Goal: Task Accomplishment & Management: Manage account settings

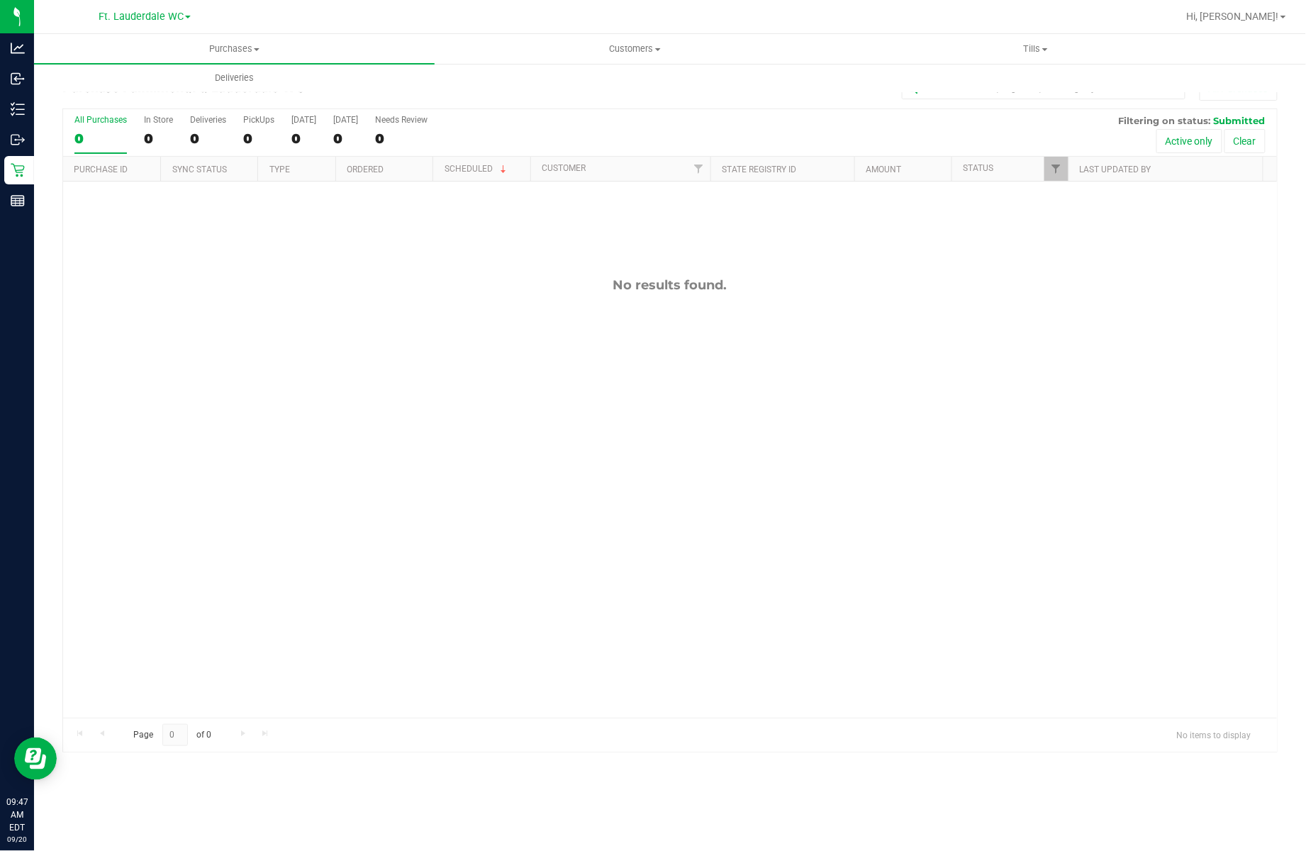
click at [108, 125] on div "All Purchases" at bounding box center [100, 120] width 52 height 10
click at [0, 0] on input "All Purchases 0" at bounding box center [0, 0] width 0 height 0
click at [106, 130] on label "All Purchases 0" at bounding box center [100, 134] width 52 height 39
click at [0, 0] on input "All Purchases 0" at bounding box center [0, 0] width 0 height 0
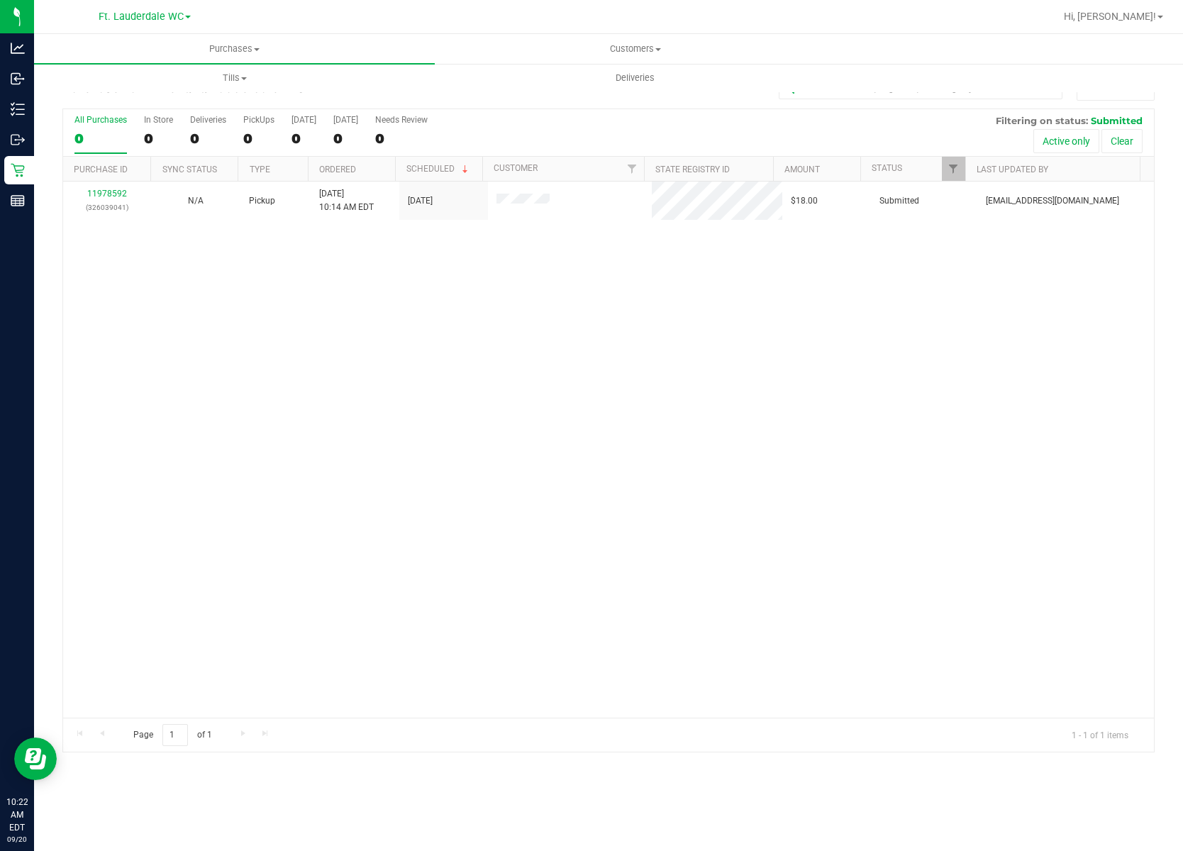
click at [89, 150] on label "All Purchases 0" at bounding box center [100, 134] width 52 height 39
click at [0, 0] on input "All Purchases 0" at bounding box center [0, 0] width 0 height 0
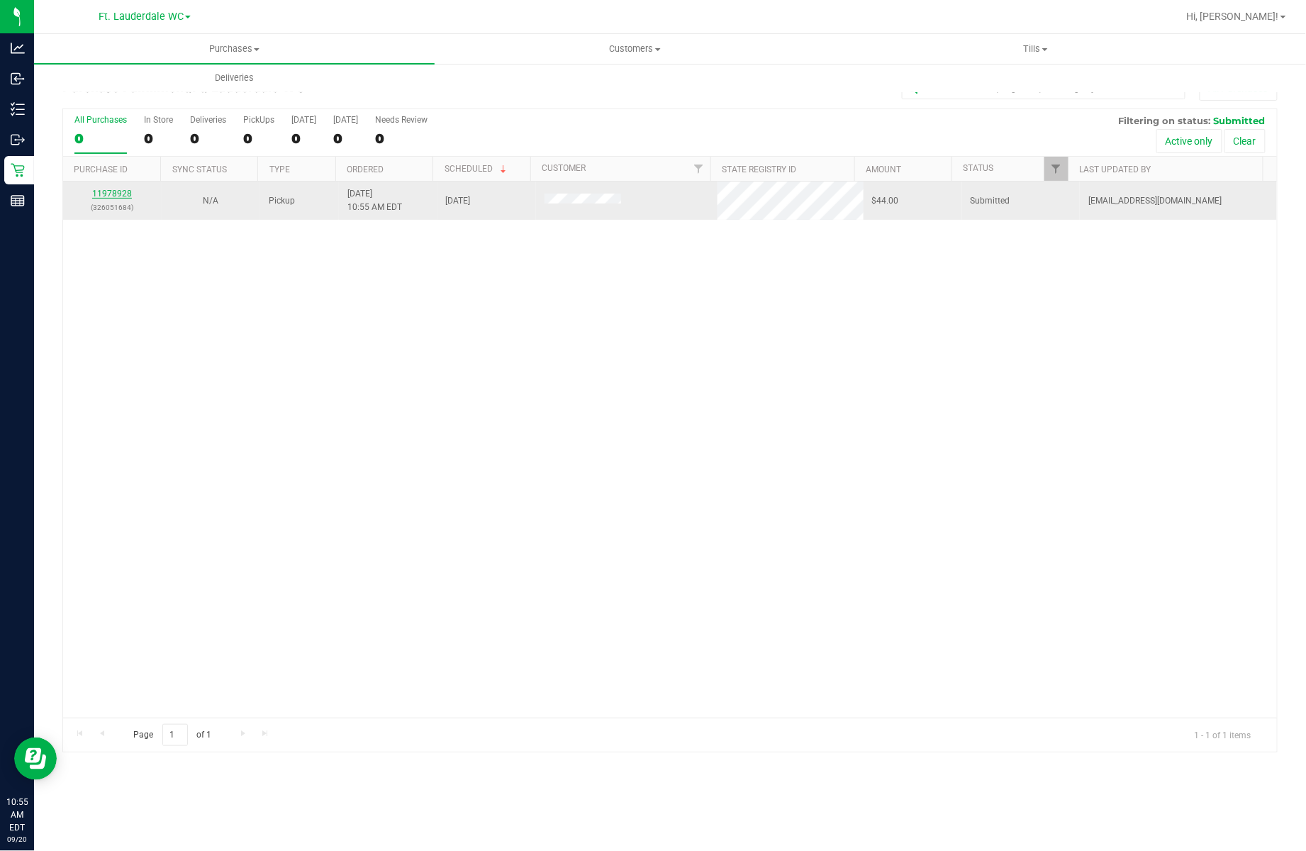
click at [106, 191] on link "11978928" at bounding box center [112, 194] width 40 height 10
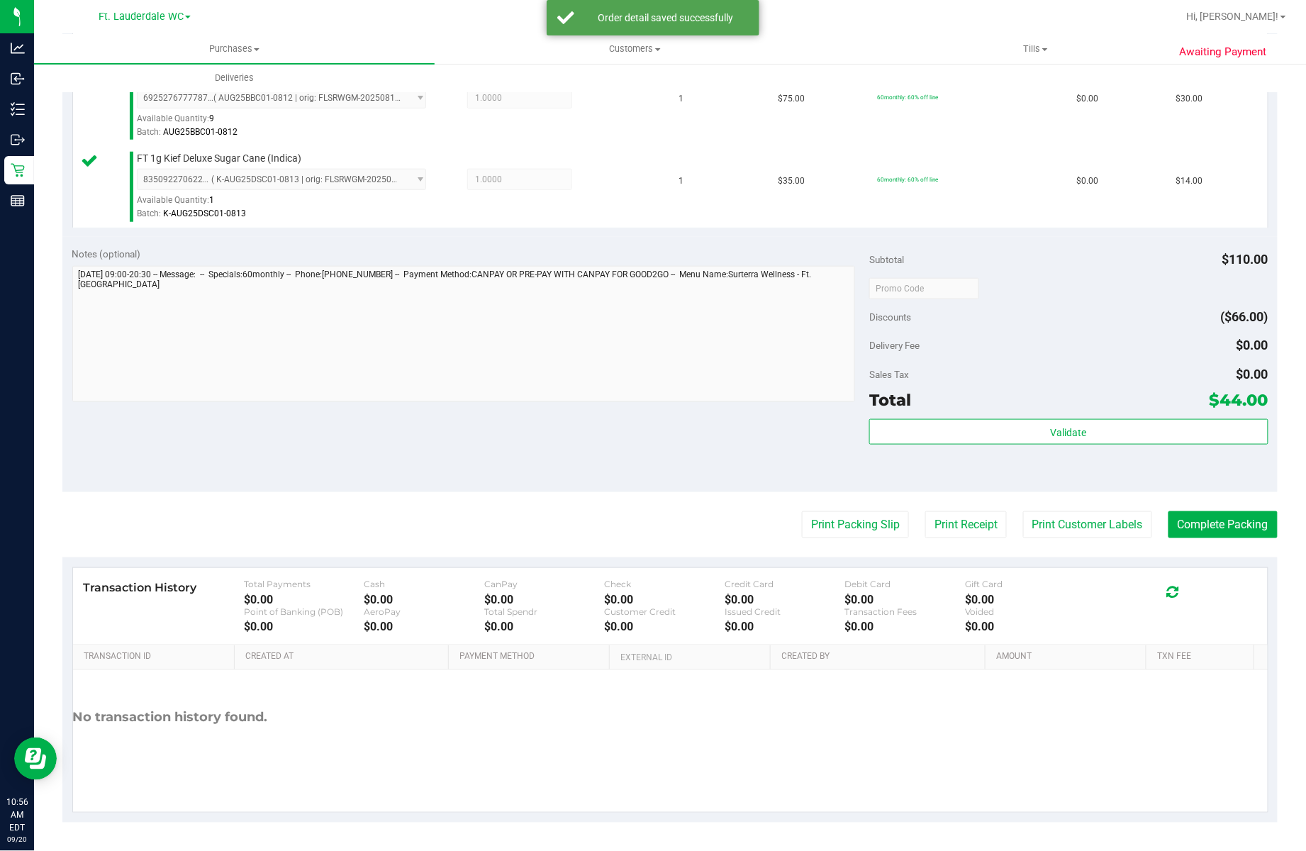
scroll to position [386, 0]
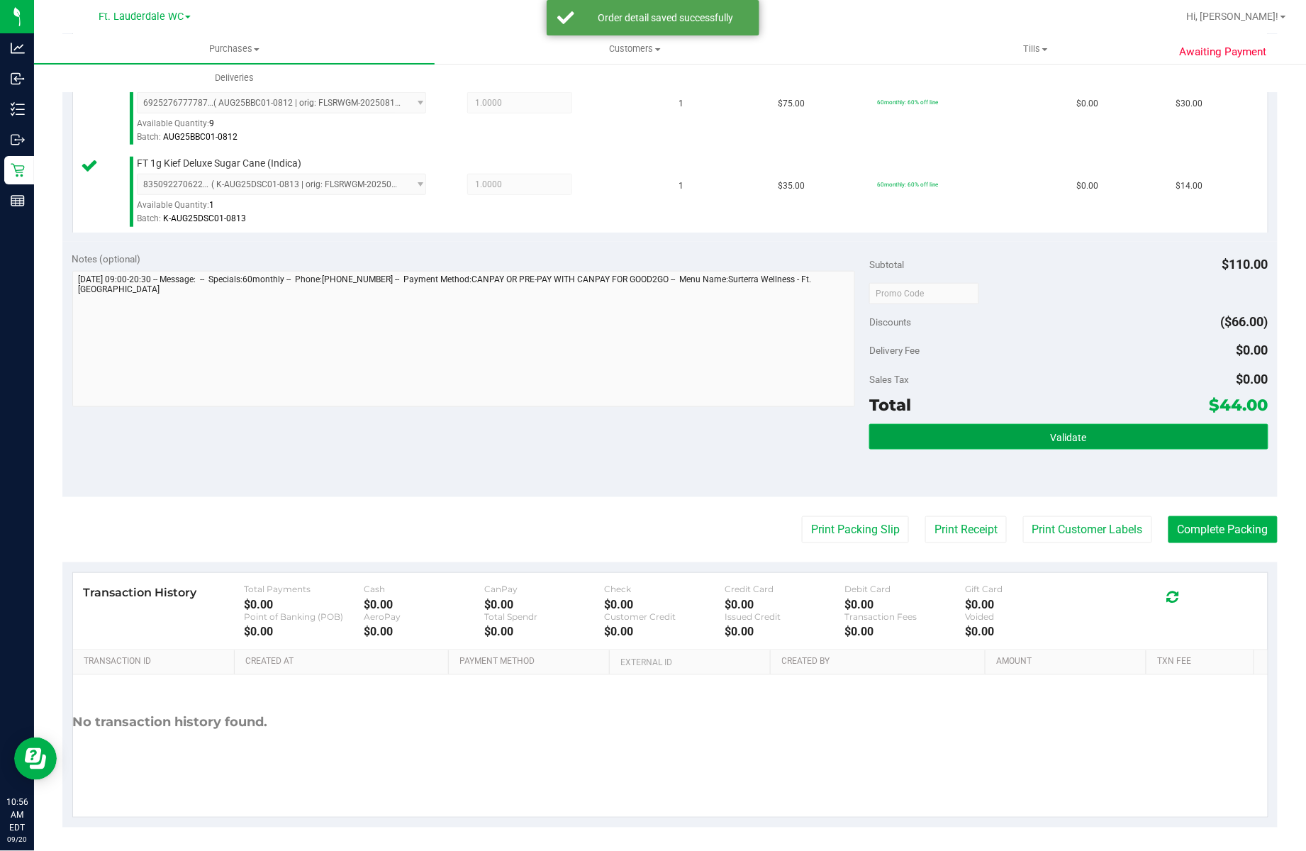
click at [1090, 435] on button "Validate" at bounding box center [1068, 437] width 399 height 26
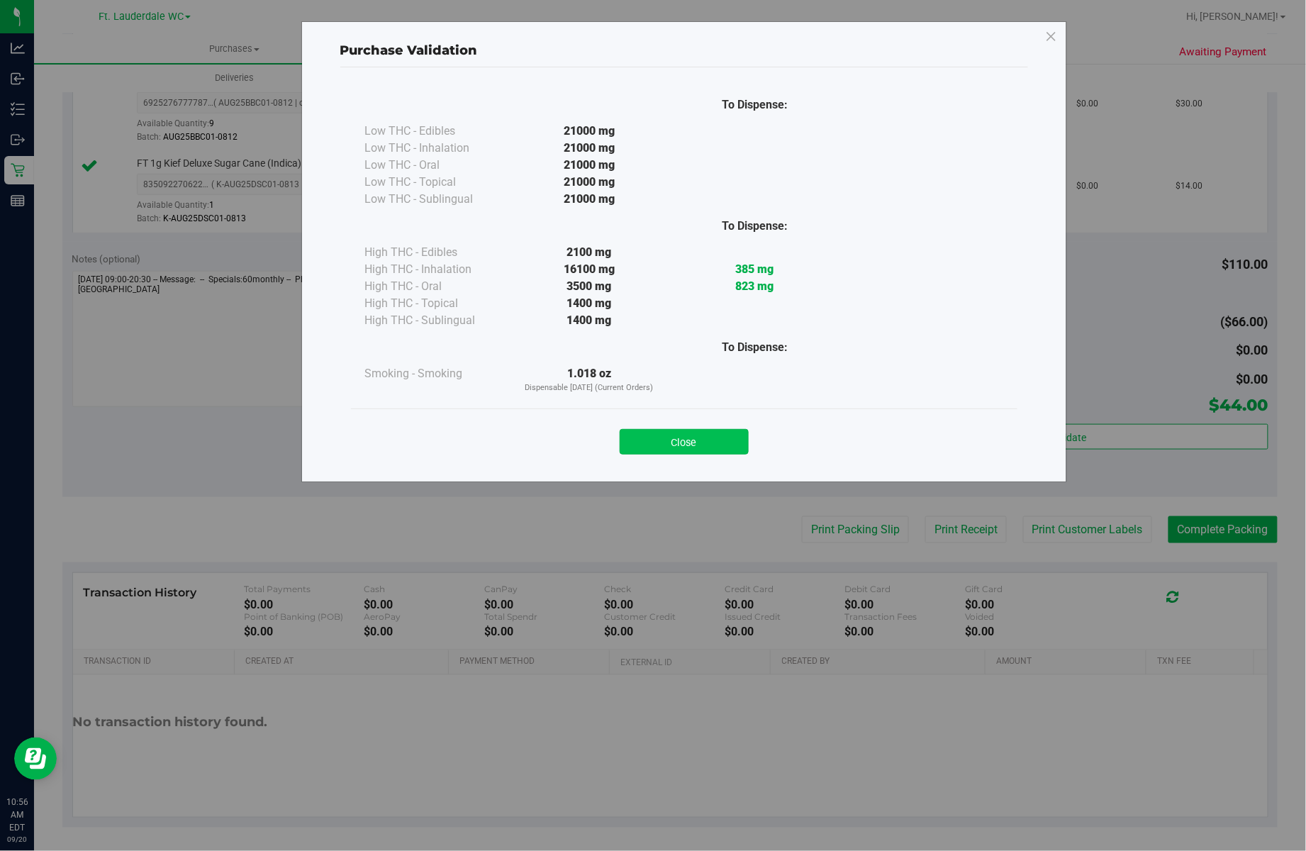
click at [647, 445] on button "Close" at bounding box center [684, 442] width 129 height 26
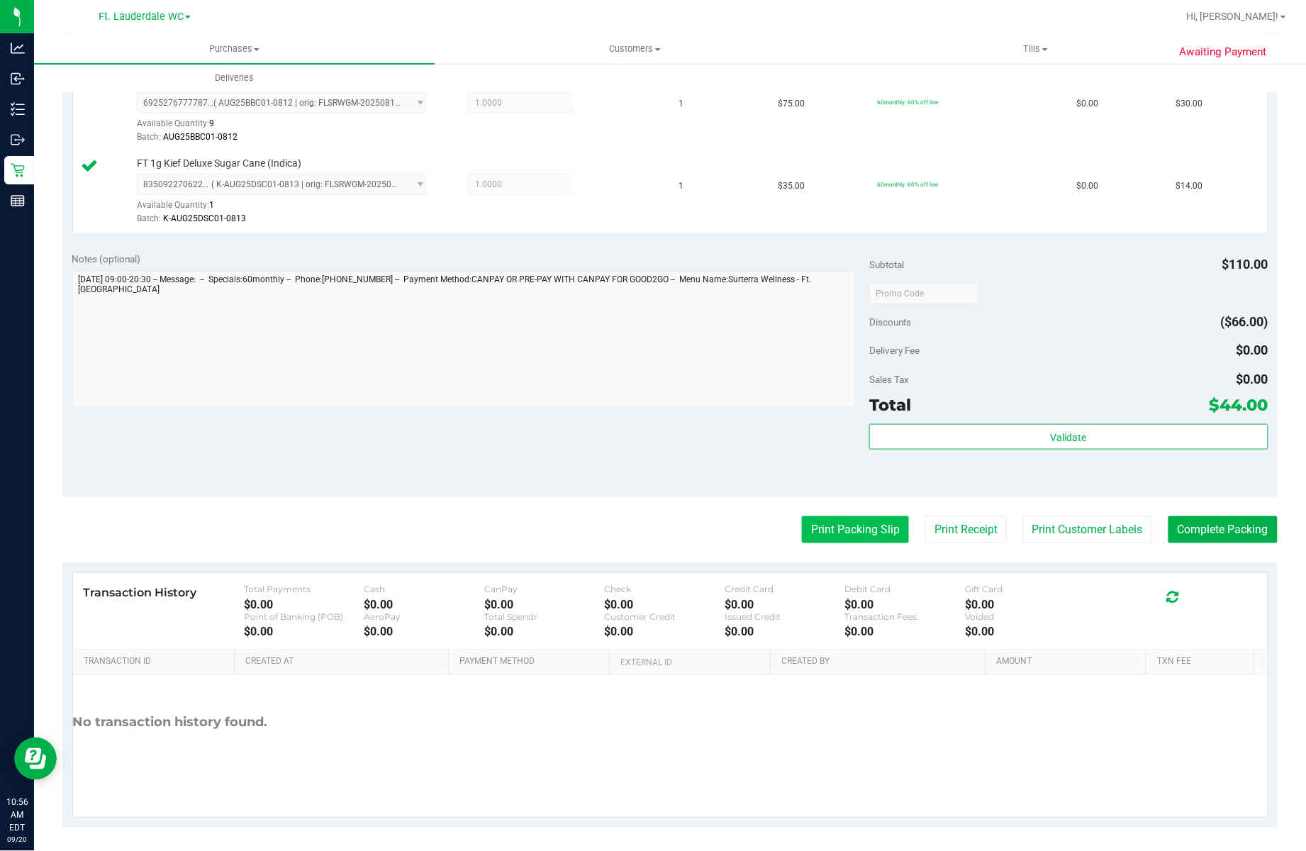
click at [866, 543] on button "Print Packing Slip" at bounding box center [855, 529] width 107 height 27
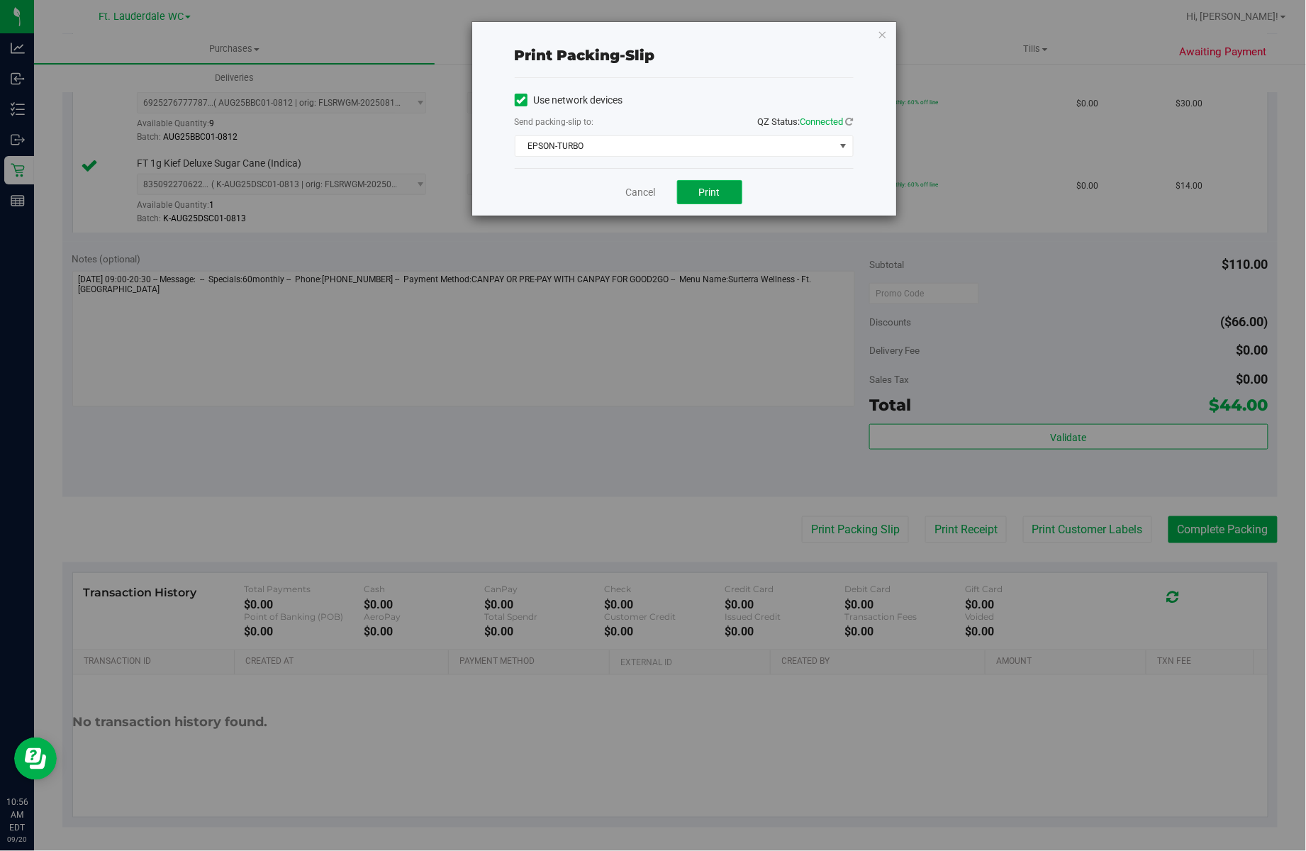
click at [701, 199] on button "Print" at bounding box center [709, 192] width 65 height 24
click at [625, 189] on link "Cancel" at bounding box center [635, 192] width 30 height 15
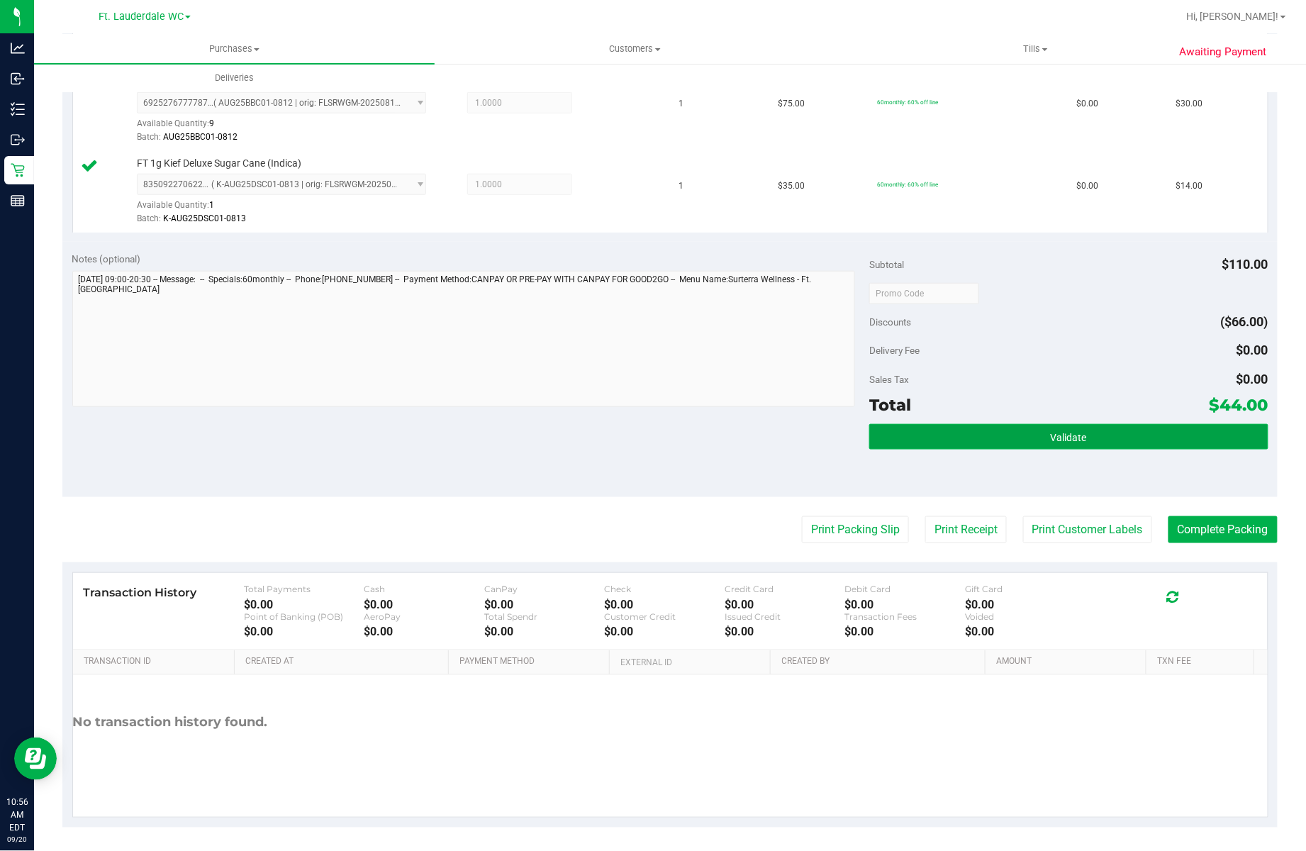
click at [928, 428] on button "Validate" at bounding box center [1068, 437] width 399 height 26
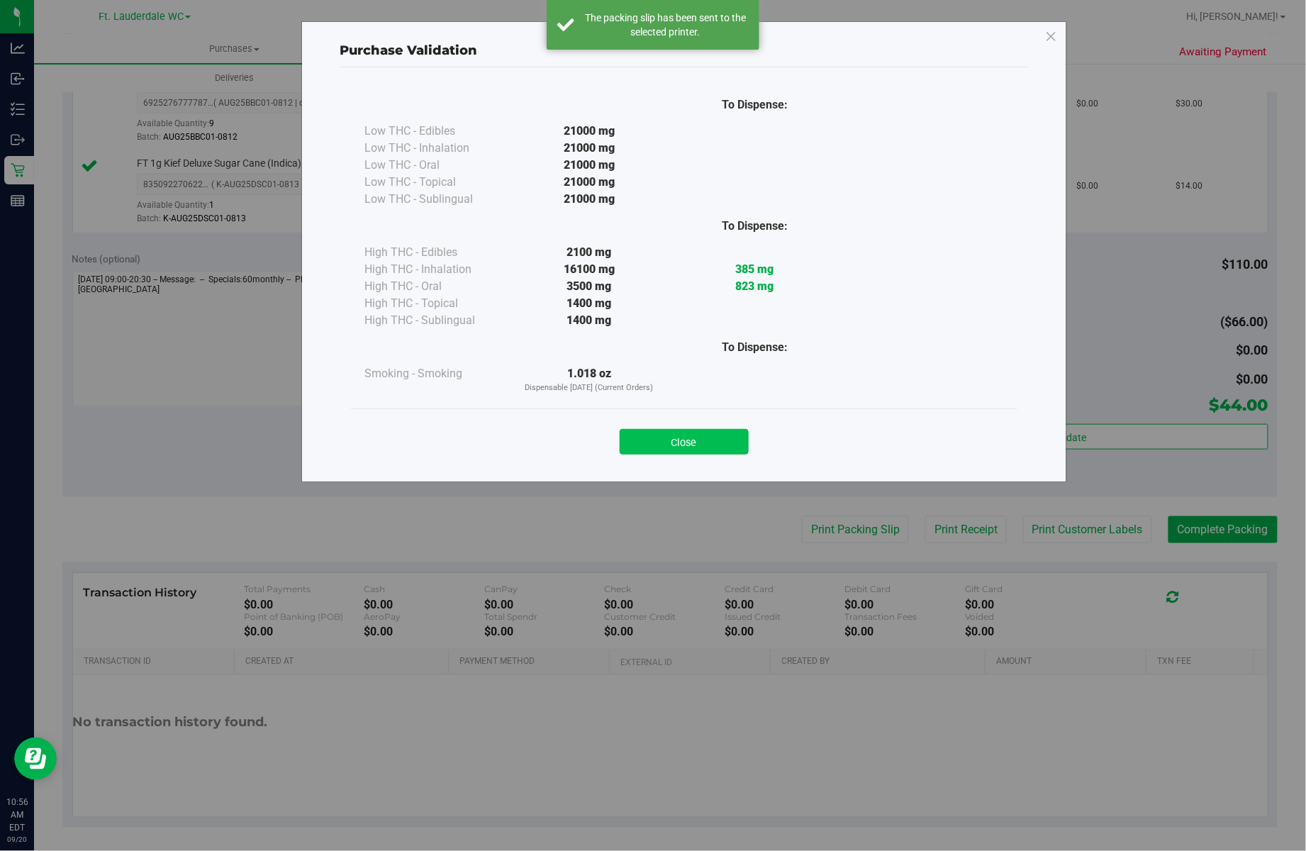
click at [725, 446] on button "Close" at bounding box center [684, 442] width 129 height 26
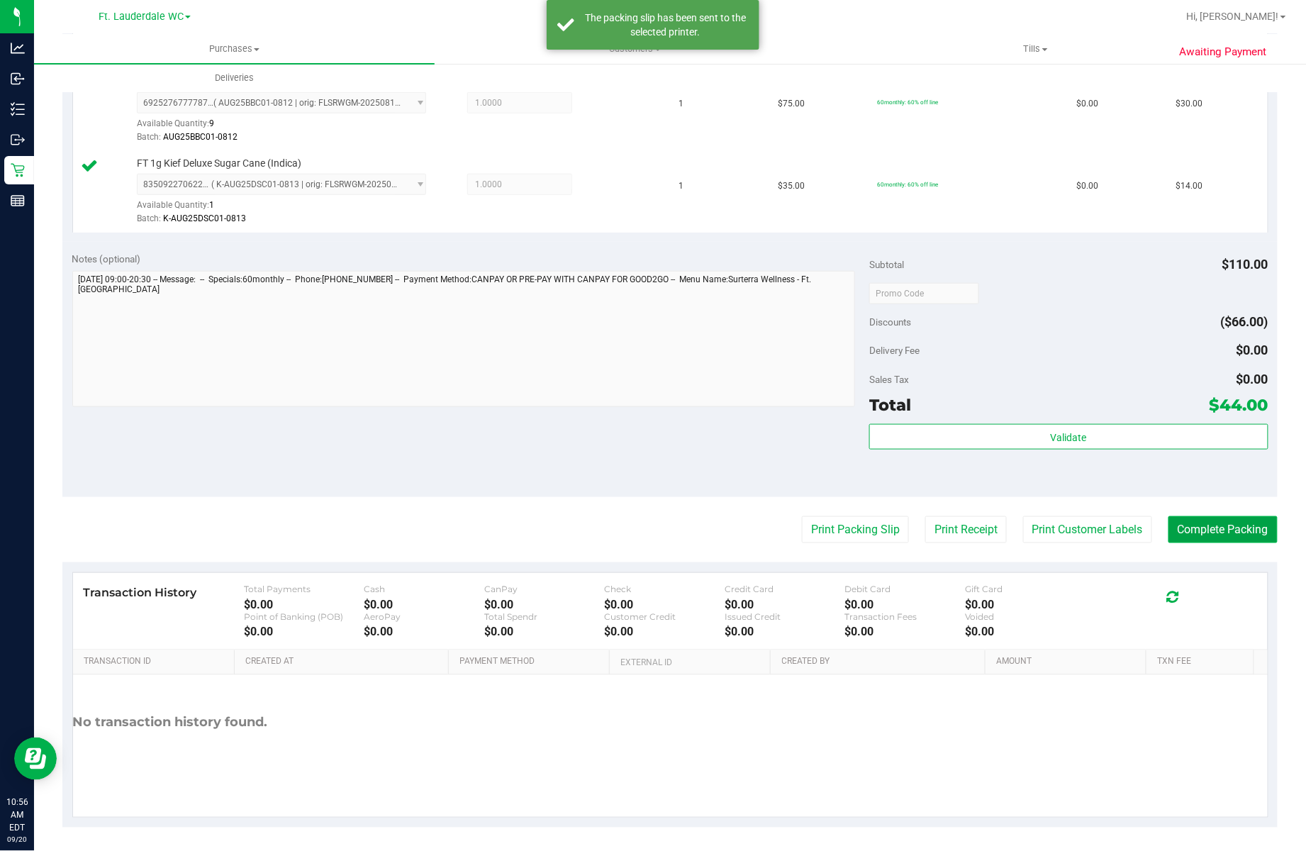
click at [1194, 532] on button "Complete Packing" at bounding box center [1223, 529] width 109 height 27
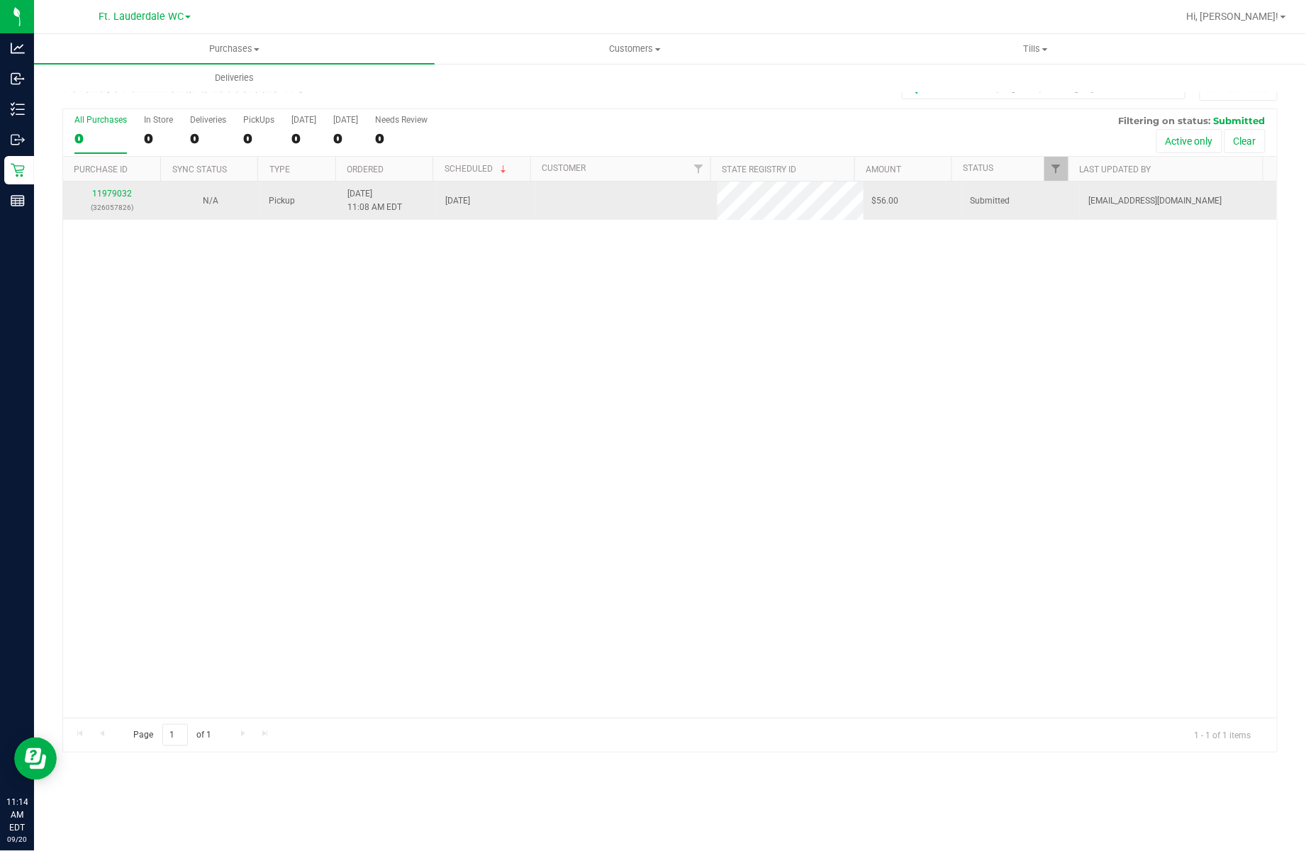
click at [95, 208] on p "(326057826)" at bounding box center [113, 207] width 82 height 13
click at [125, 194] on link "11979032" at bounding box center [112, 194] width 40 height 10
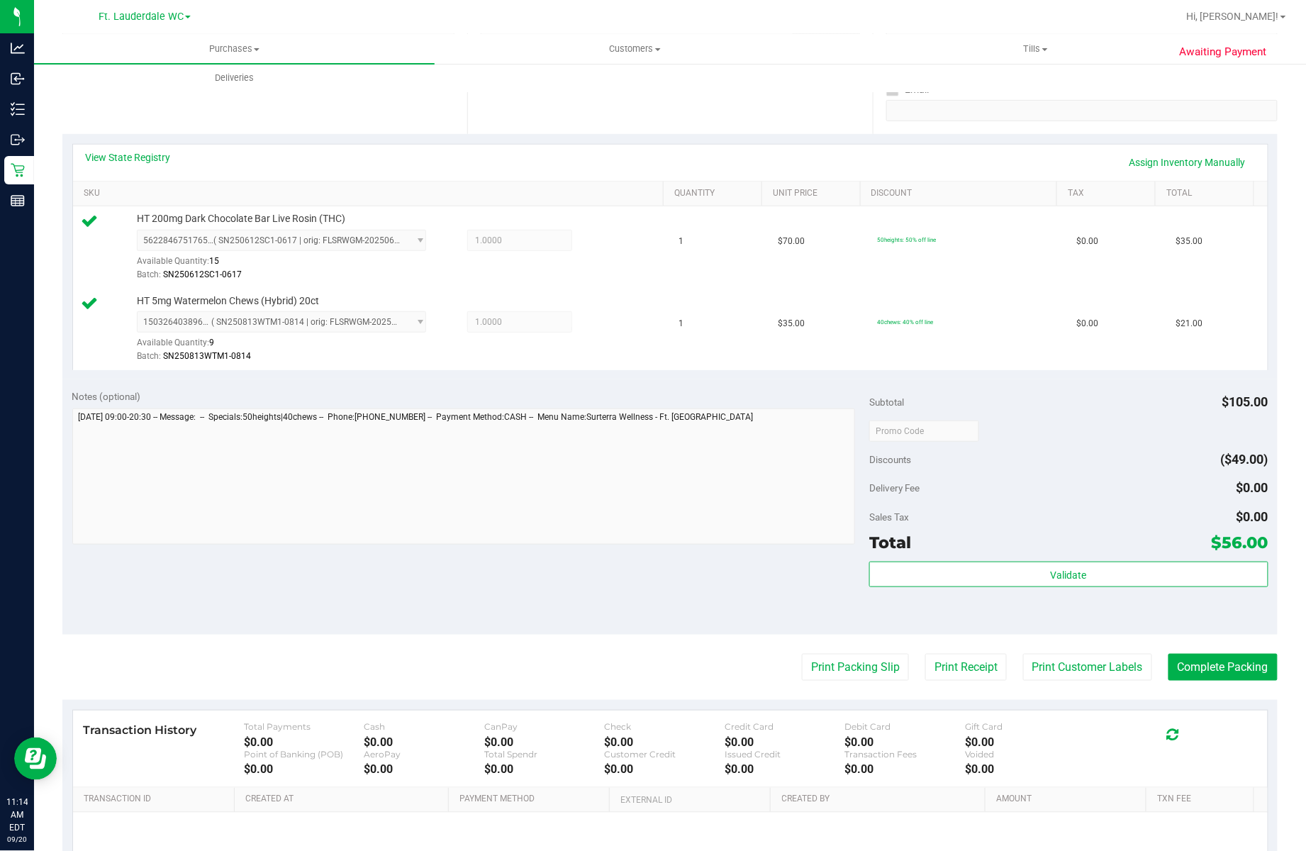
scroll to position [377, 0]
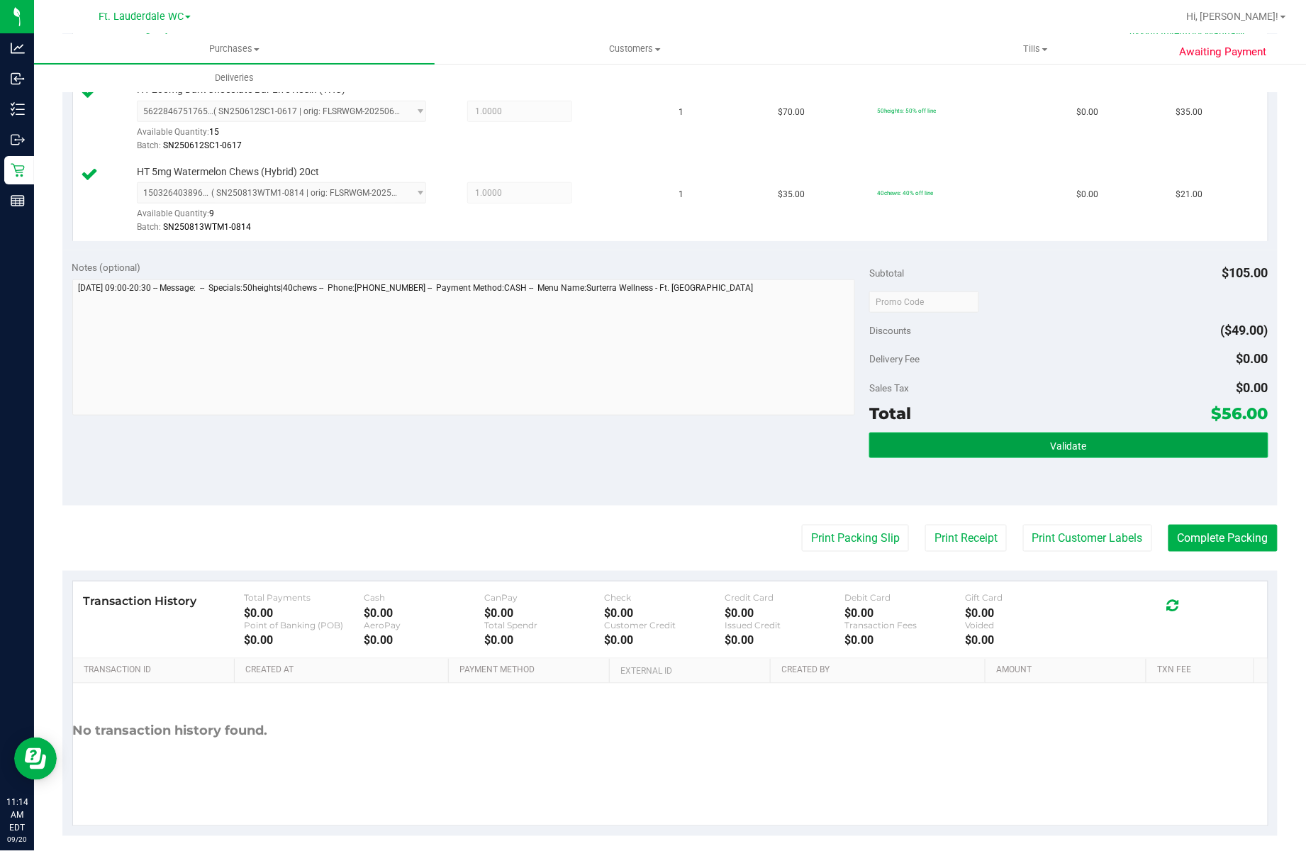
click at [982, 452] on button "Validate" at bounding box center [1068, 446] width 399 height 26
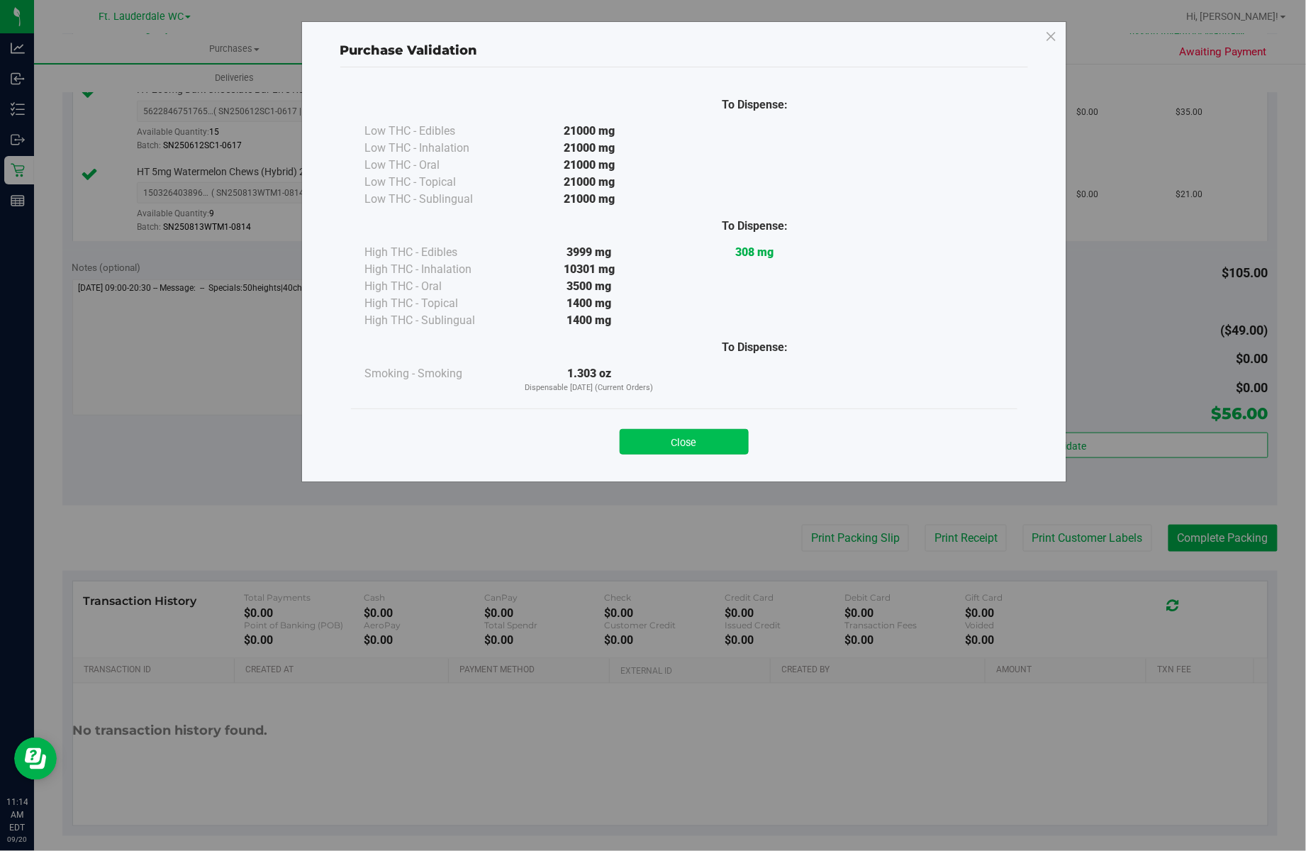
click at [682, 444] on button "Close" at bounding box center [684, 442] width 129 height 26
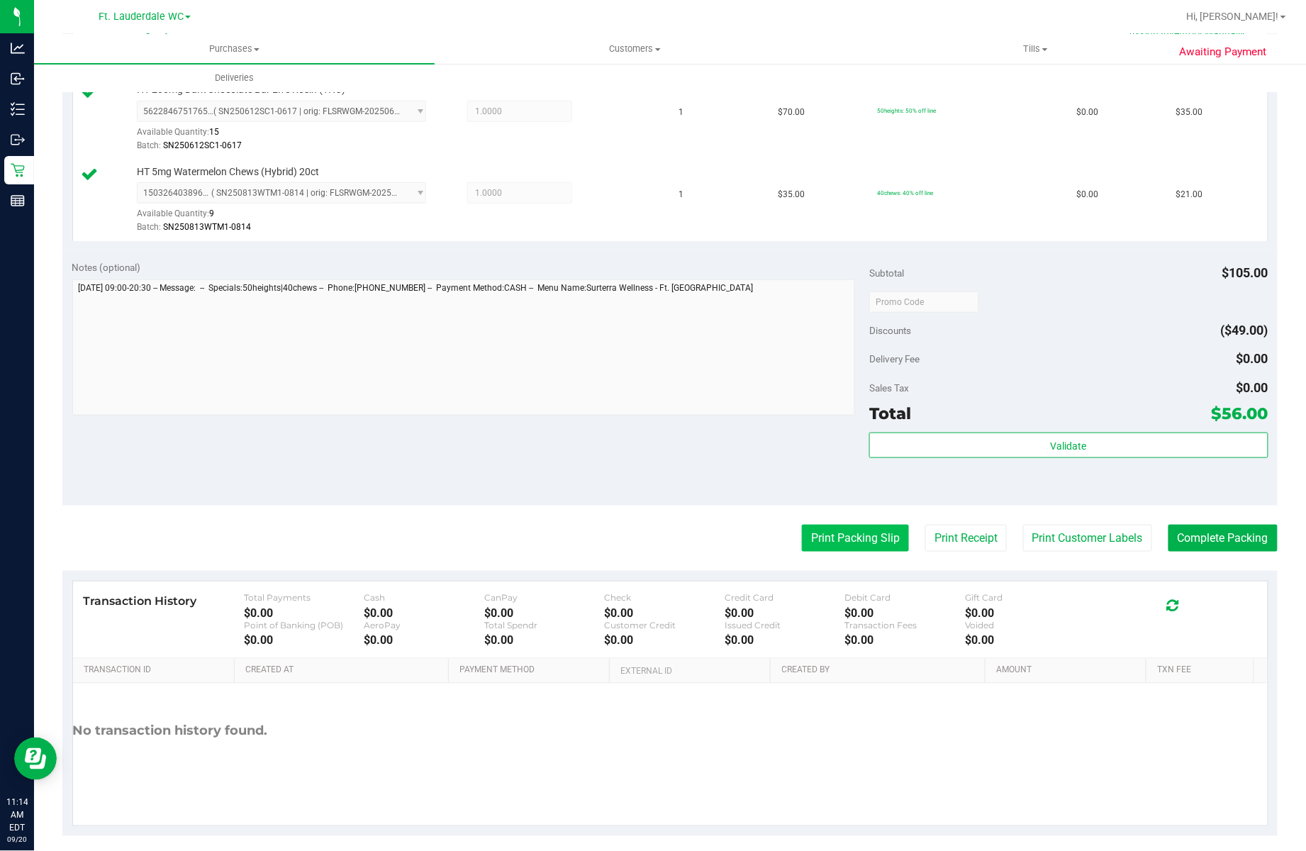
click at [837, 532] on button "Print Packing Slip" at bounding box center [855, 538] width 107 height 27
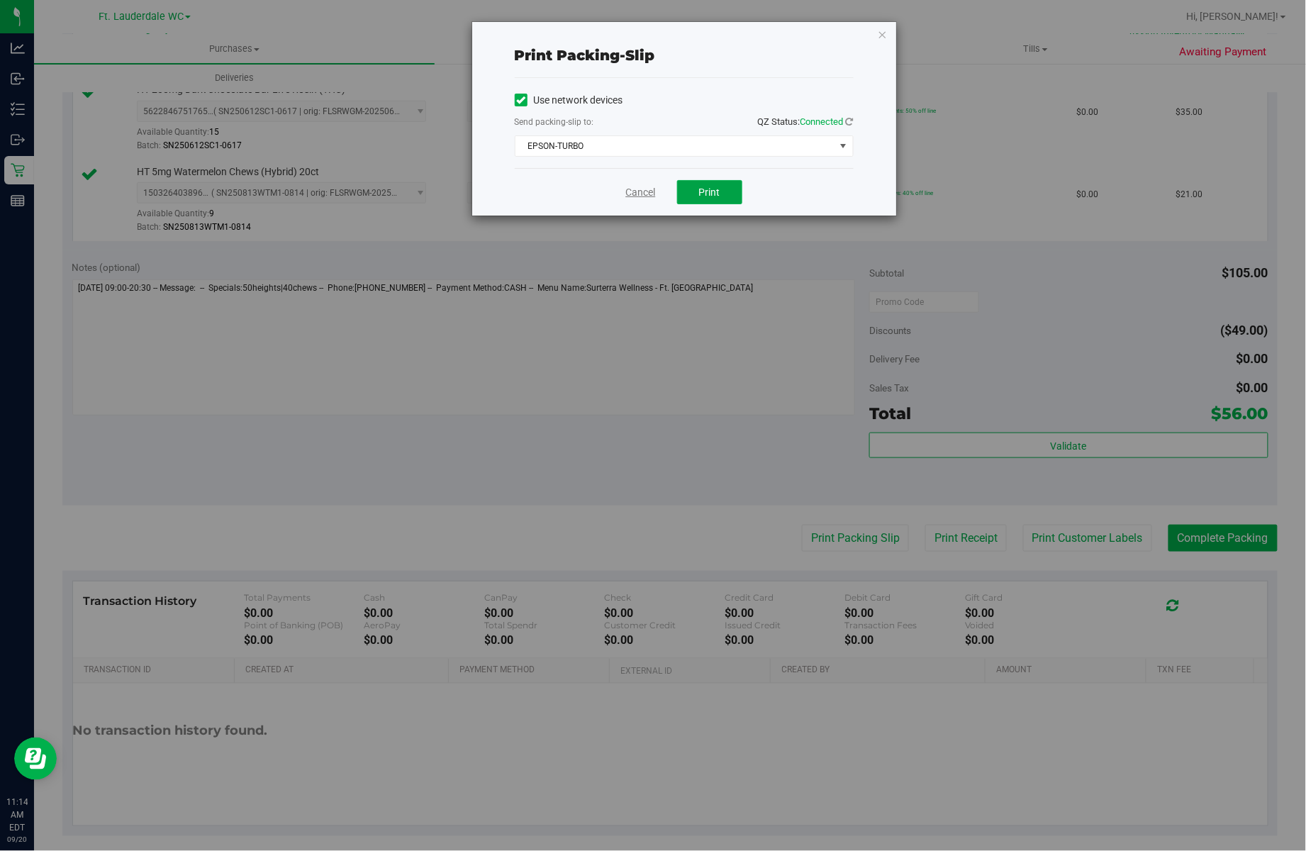
click at [707, 187] on span "Print" at bounding box center [709, 191] width 21 height 11
click at [638, 193] on link "Cancel" at bounding box center [641, 192] width 30 height 15
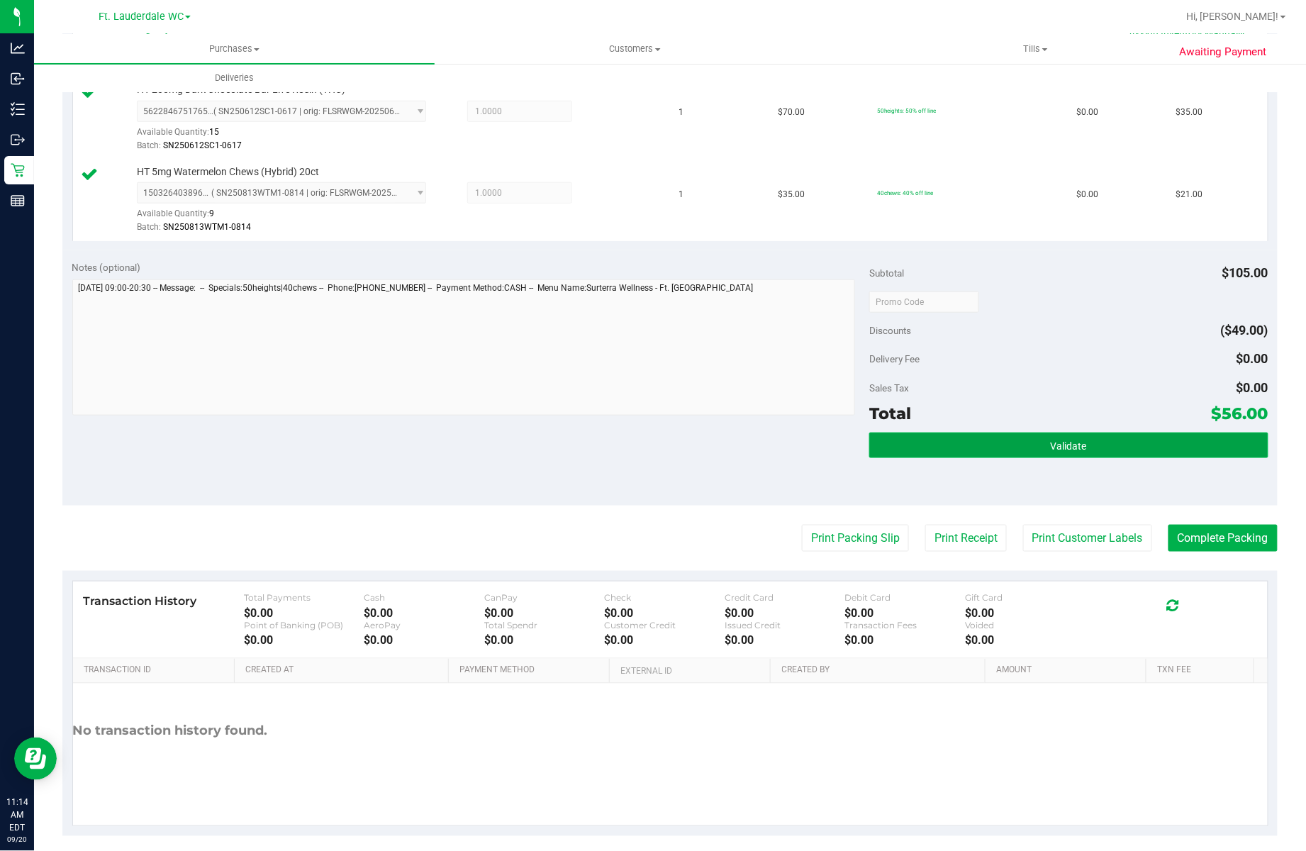
click at [931, 448] on button "Validate" at bounding box center [1068, 446] width 399 height 26
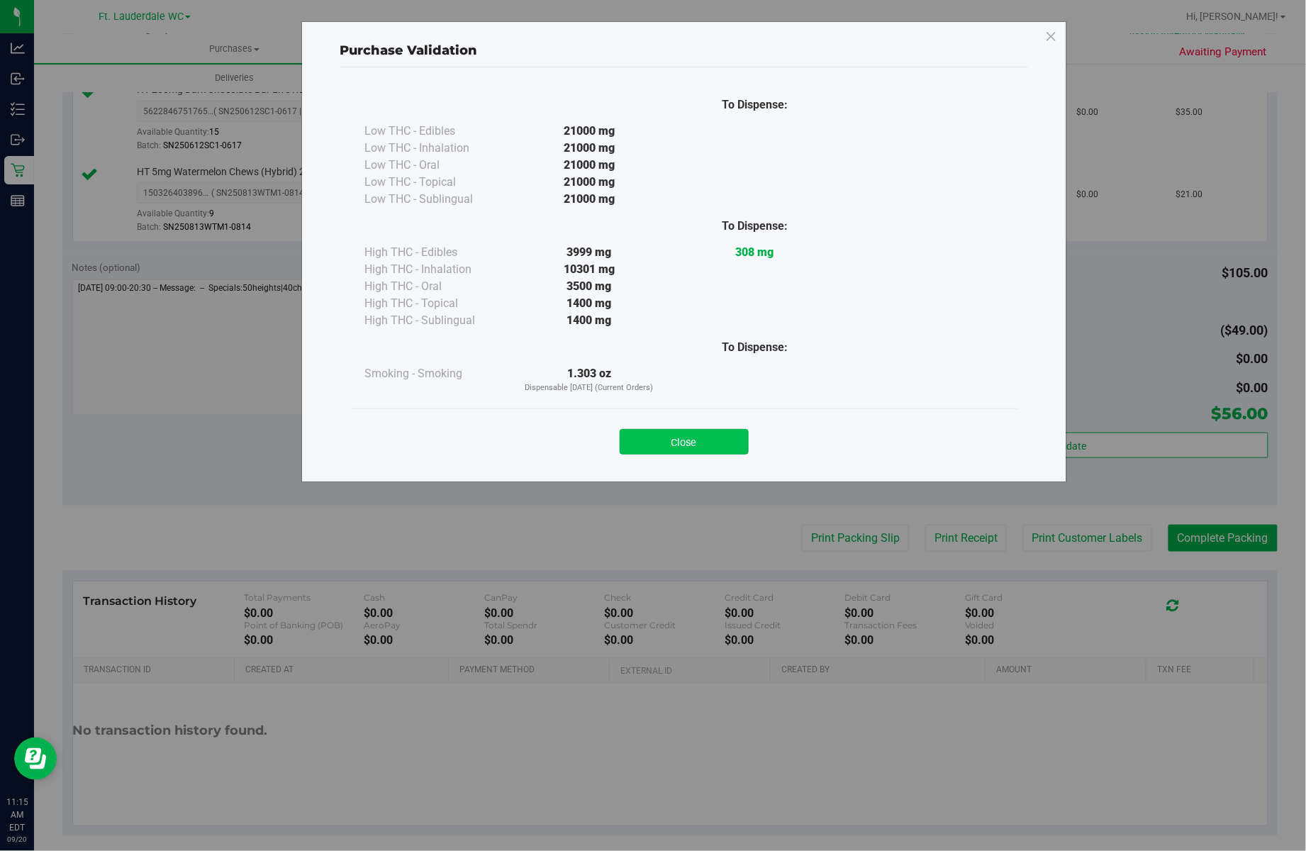
click at [676, 434] on button "Close" at bounding box center [684, 442] width 129 height 26
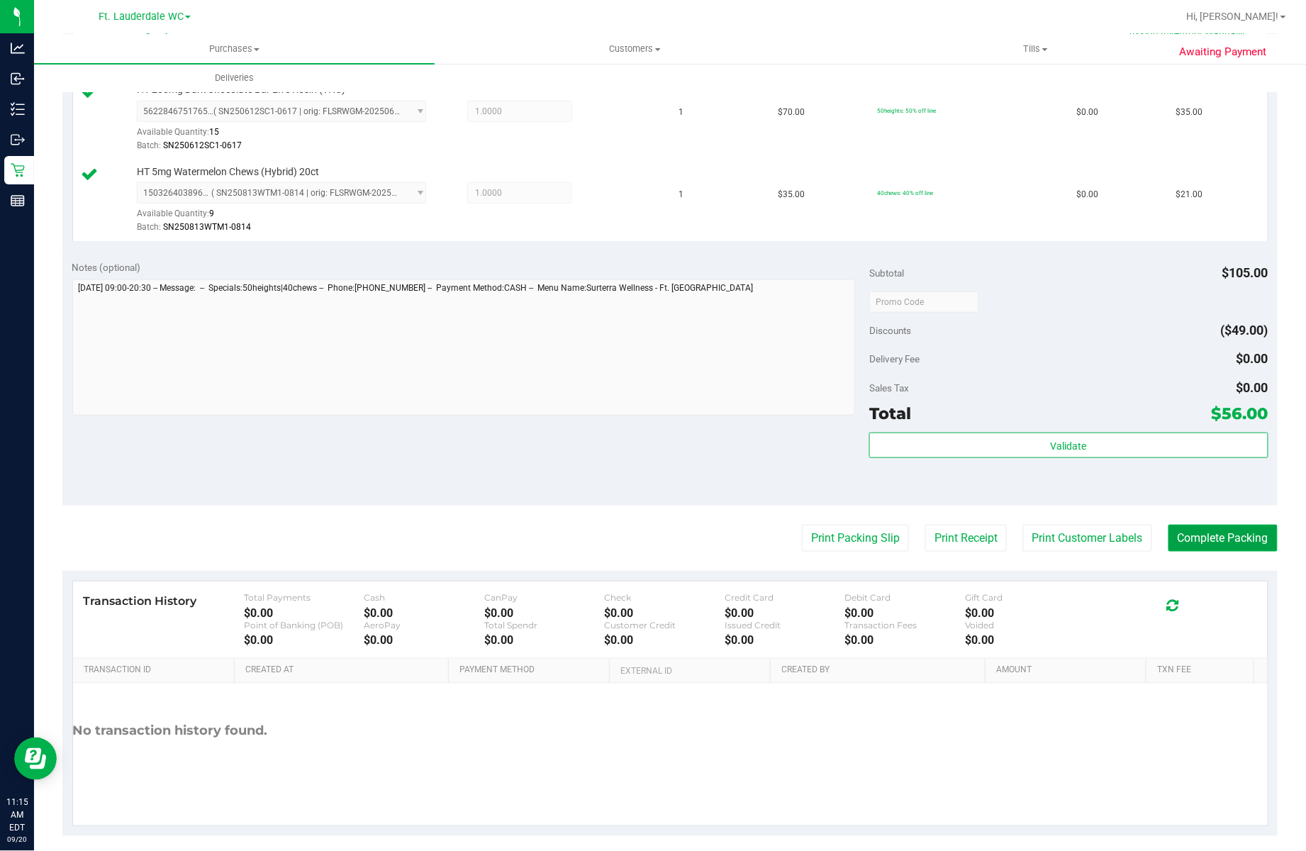
click at [1184, 537] on button "Complete Packing" at bounding box center [1223, 538] width 109 height 27
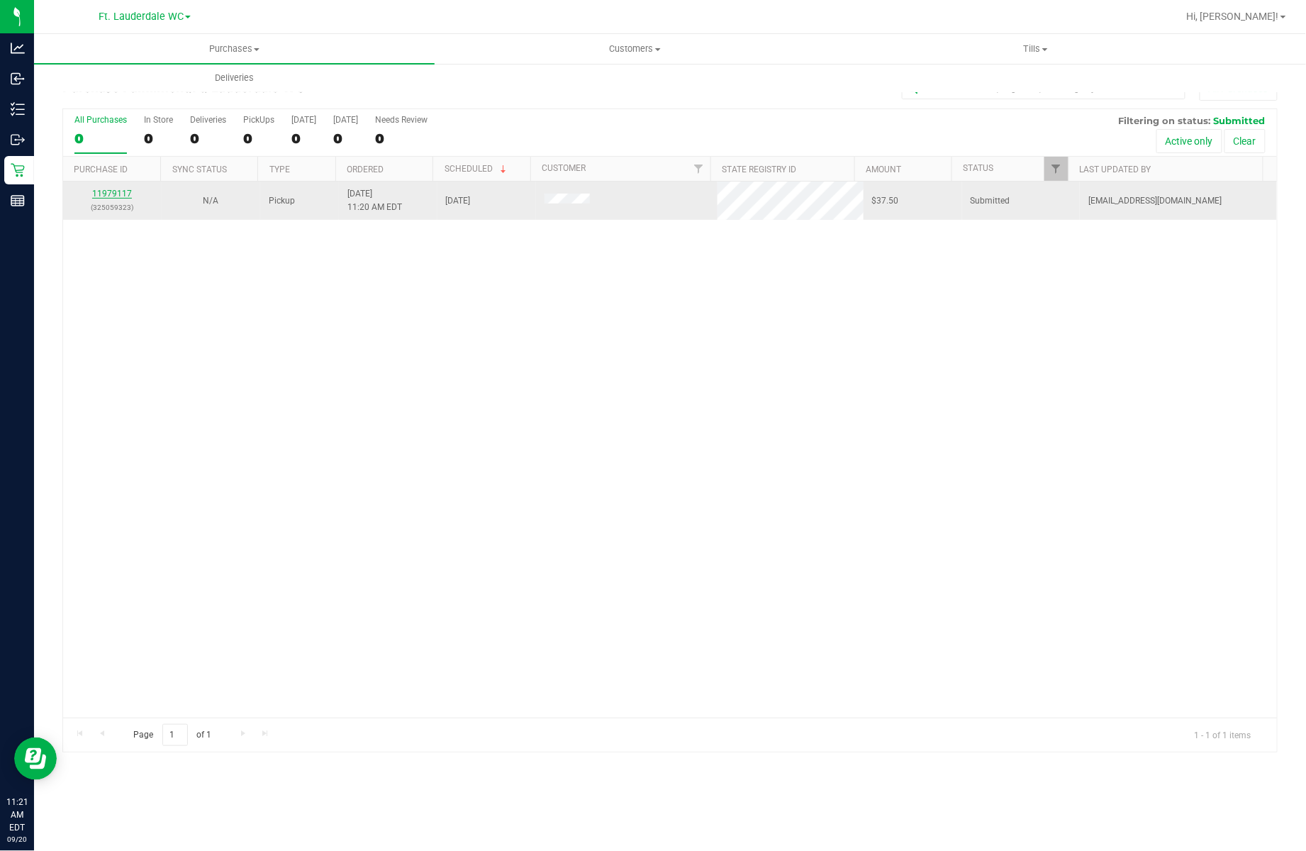
click at [123, 194] on link "11979117" at bounding box center [112, 194] width 40 height 10
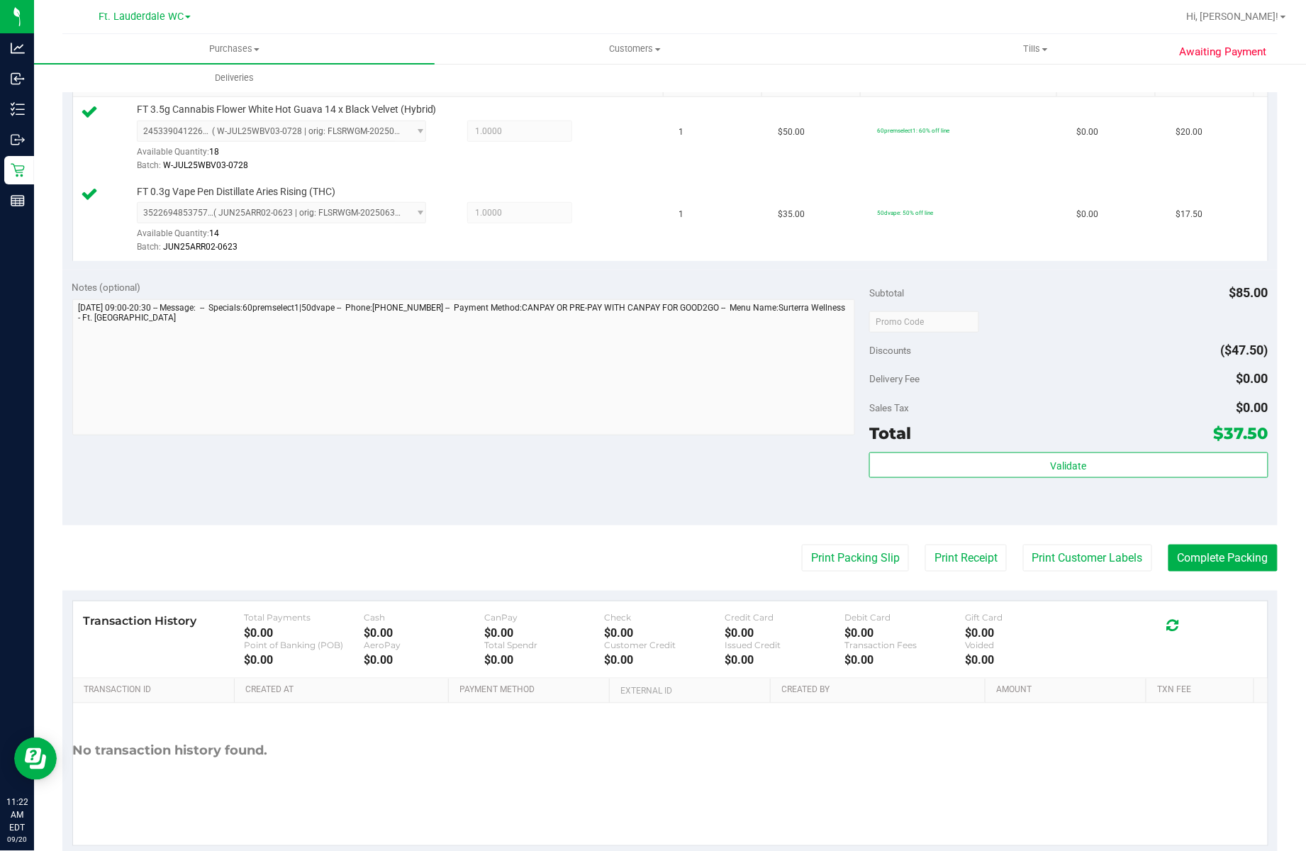
scroll to position [356, 0]
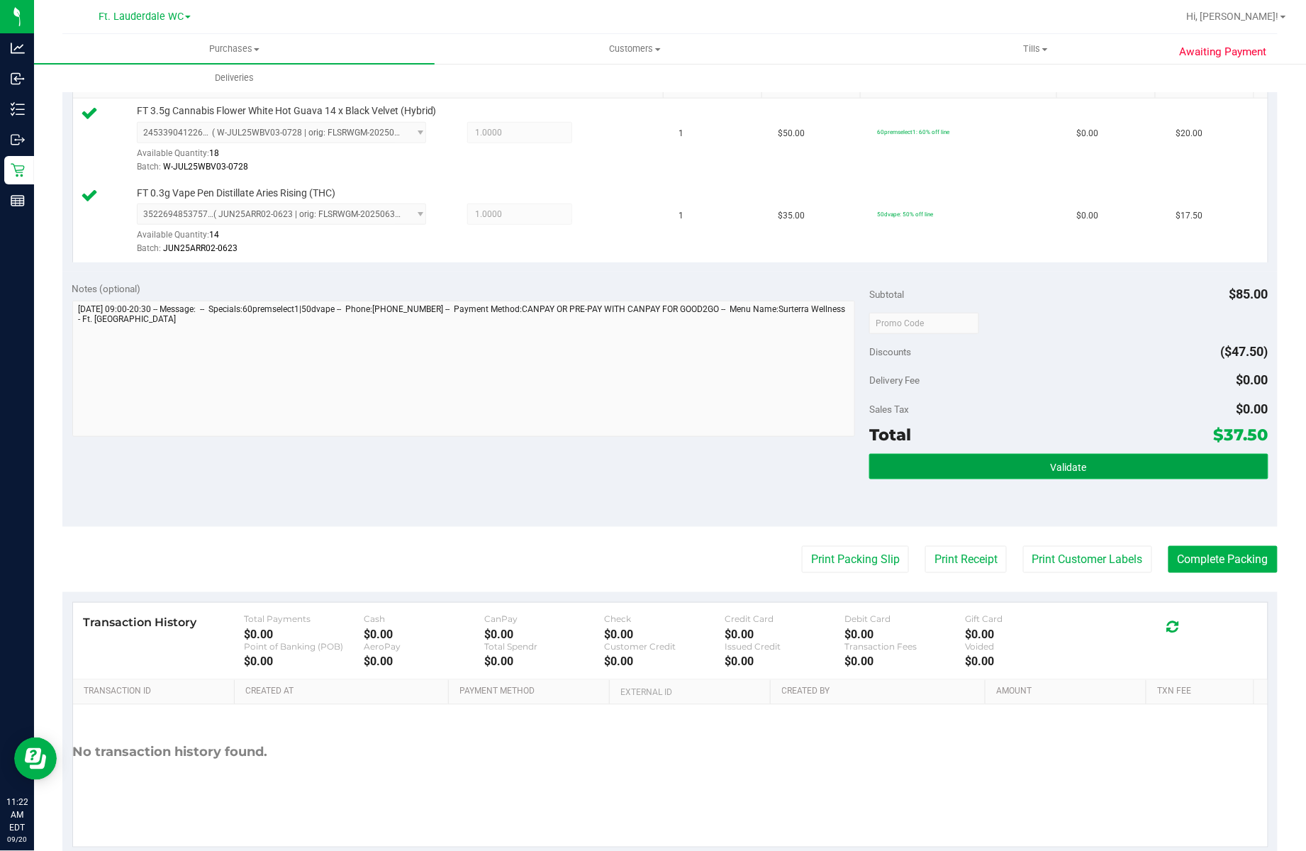
click at [1044, 477] on button "Validate" at bounding box center [1068, 467] width 399 height 26
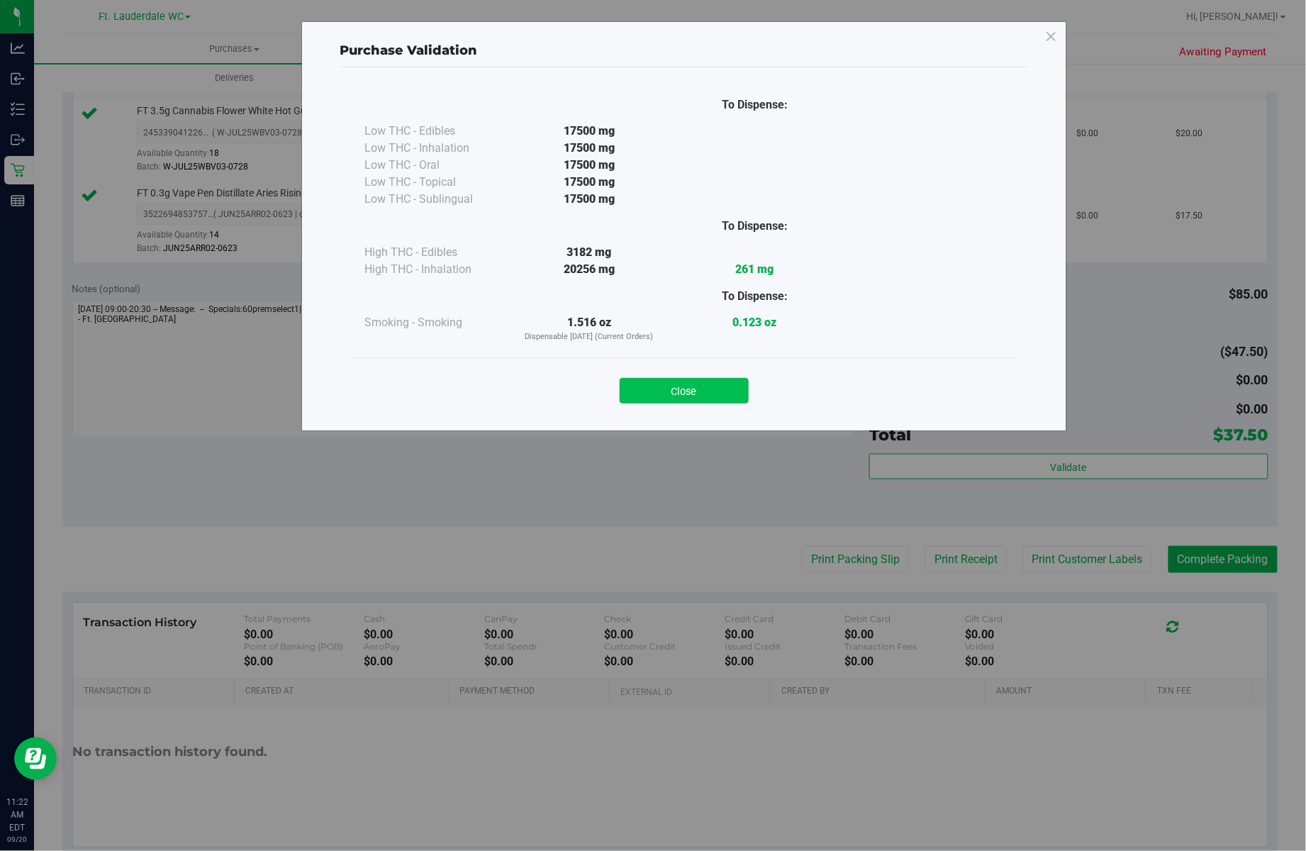
click at [710, 386] on button "Close" at bounding box center [684, 391] width 129 height 26
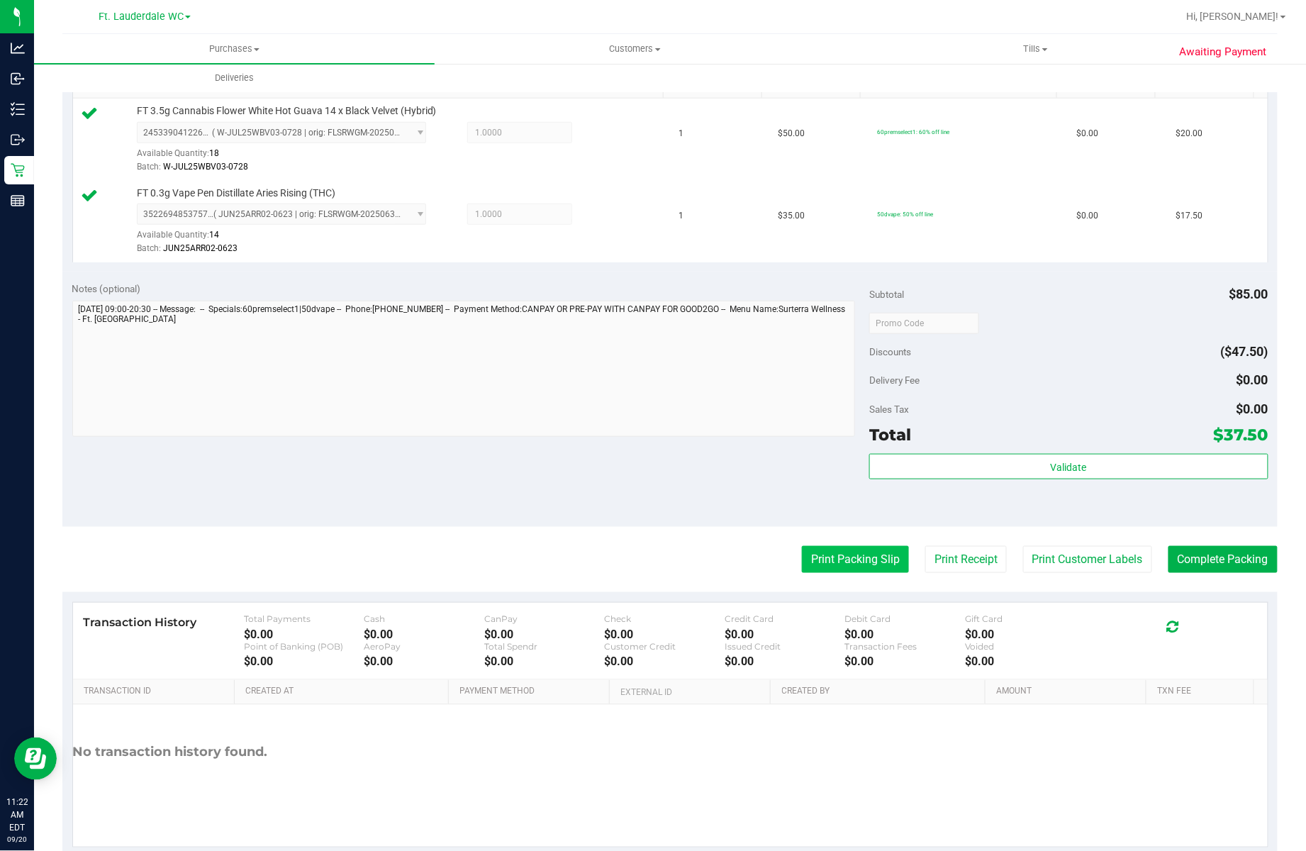
click at [835, 562] on button "Print Packing Slip" at bounding box center [855, 559] width 107 height 27
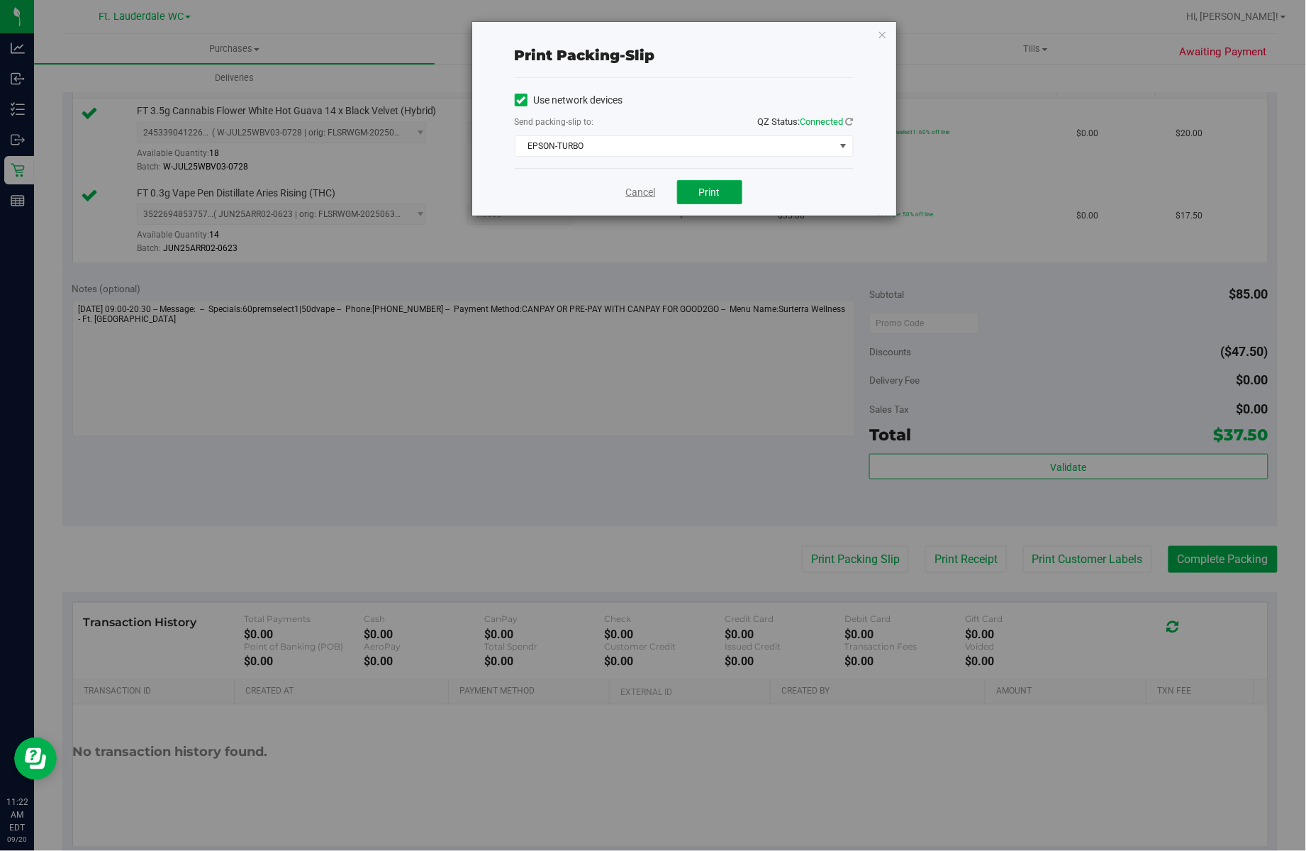
click at [698, 199] on button "Print" at bounding box center [709, 192] width 65 height 24
click at [630, 200] on link "Cancel" at bounding box center [641, 192] width 30 height 15
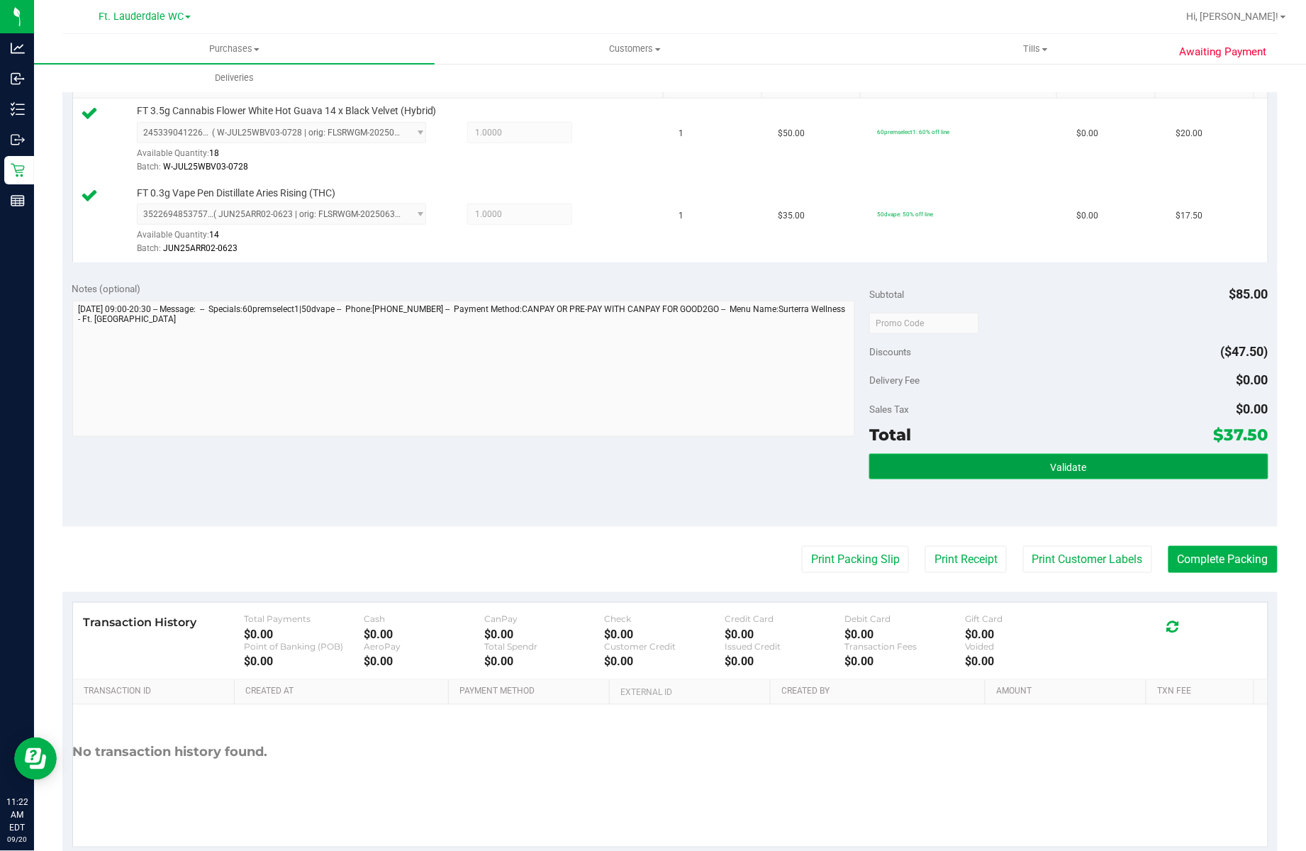
click at [956, 464] on button "Validate" at bounding box center [1068, 467] width 399 height 26
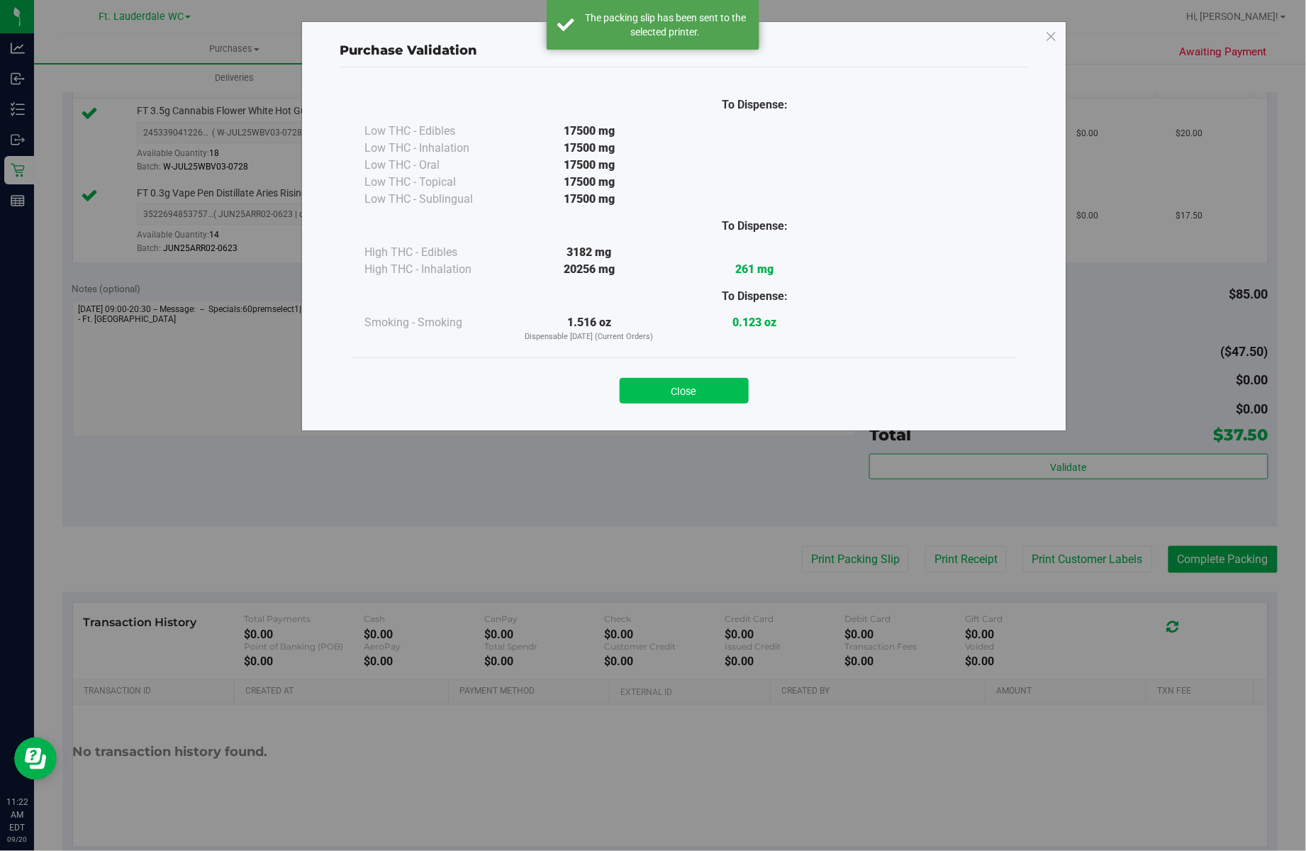
click at [695, 387] on button "Close" at bounding box center [684, 391] width 129 height 26
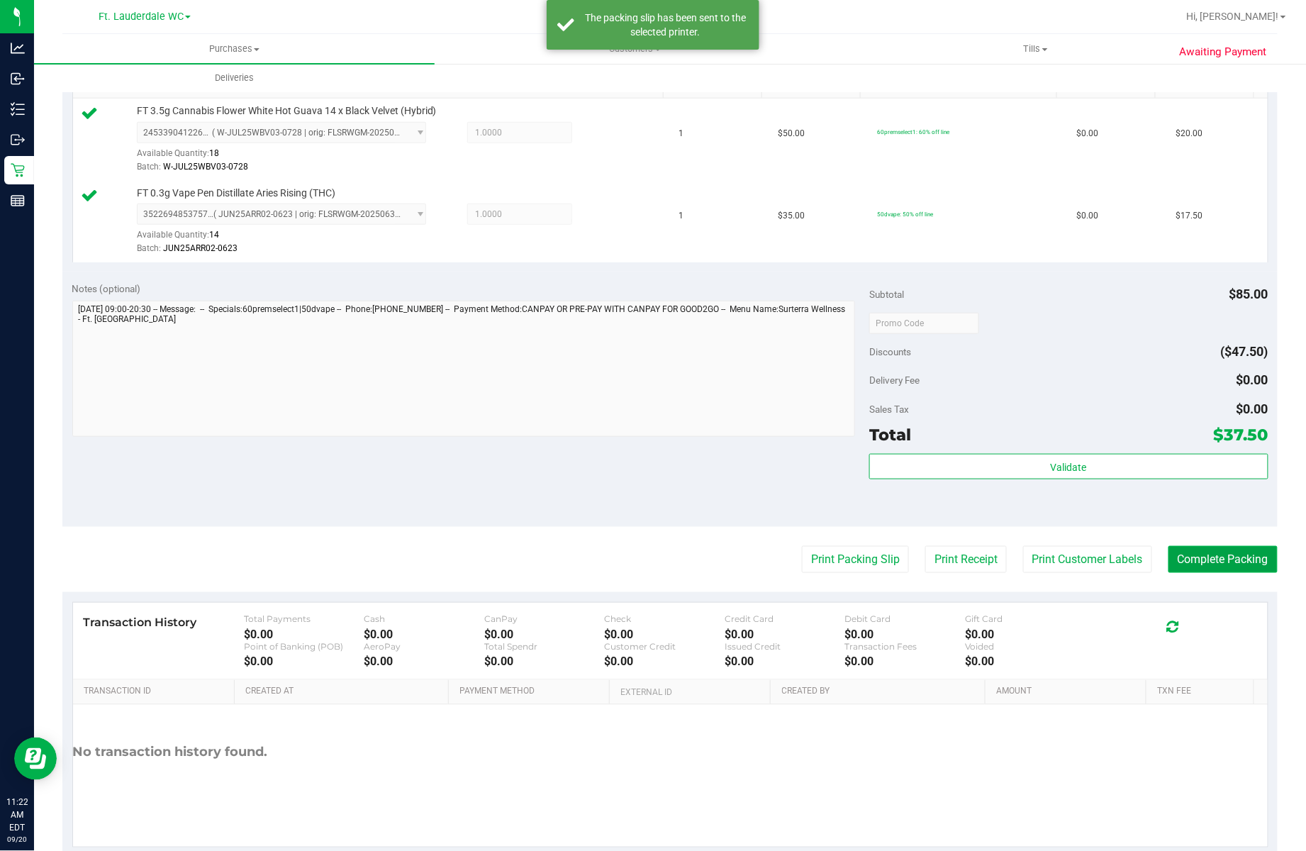
click at [1220, 569] on button "Complete Packing" at bounding box center [1223, 559] width 109 height 27
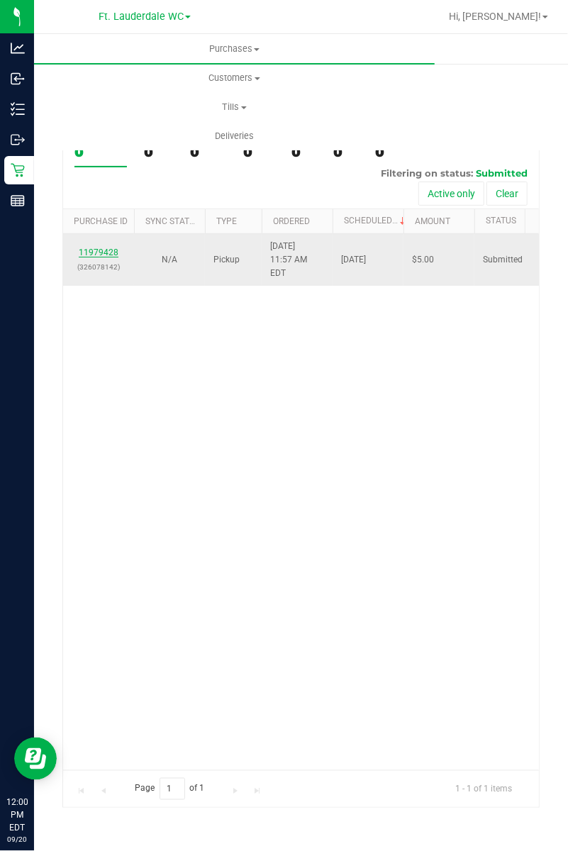
click at [112, 247] on link "11979428" at bounding box center [99, 252] width 40 height 10
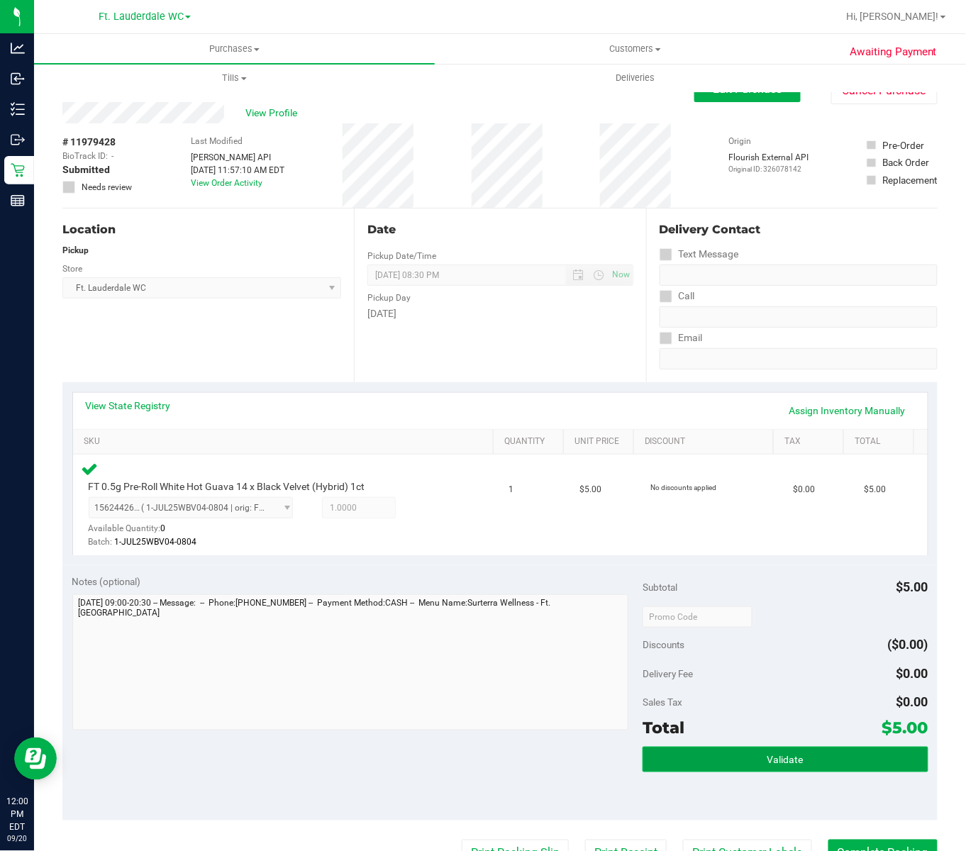
click at [747, 747] on button "Validate" at bounding box center [784, 760] width 285 height 26
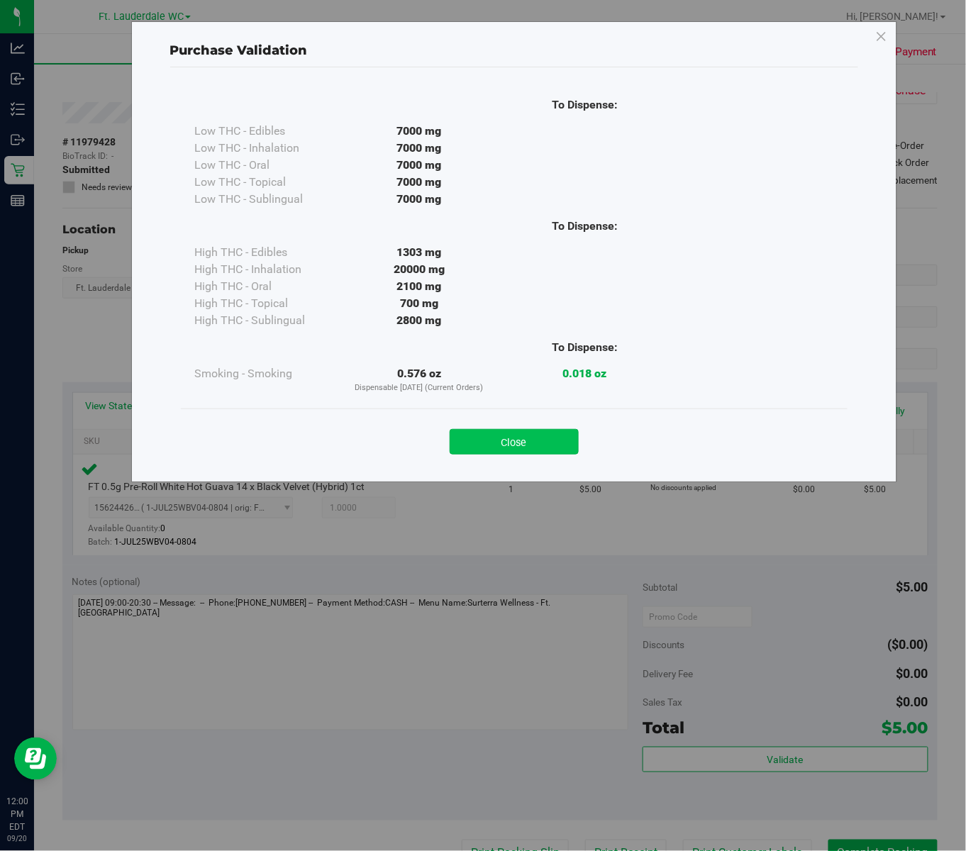
click at [511, 445] on button "Close" at bounding box center [514, 442] width 129 height 26
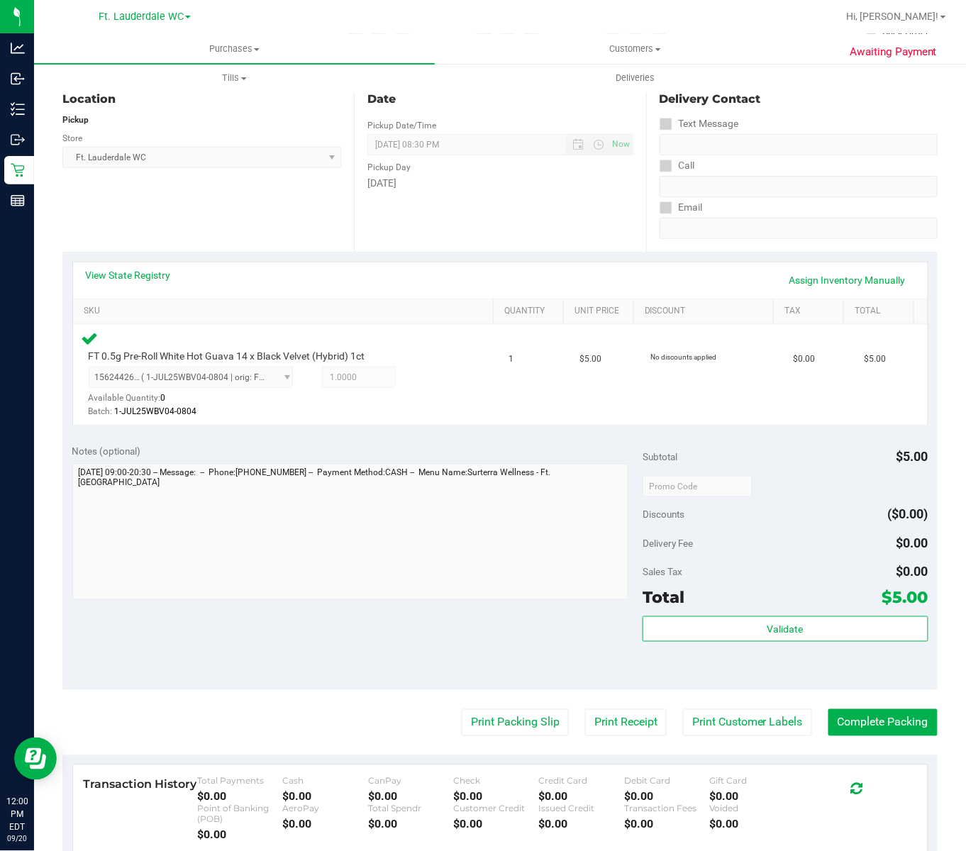
scroll to position [157, 0]
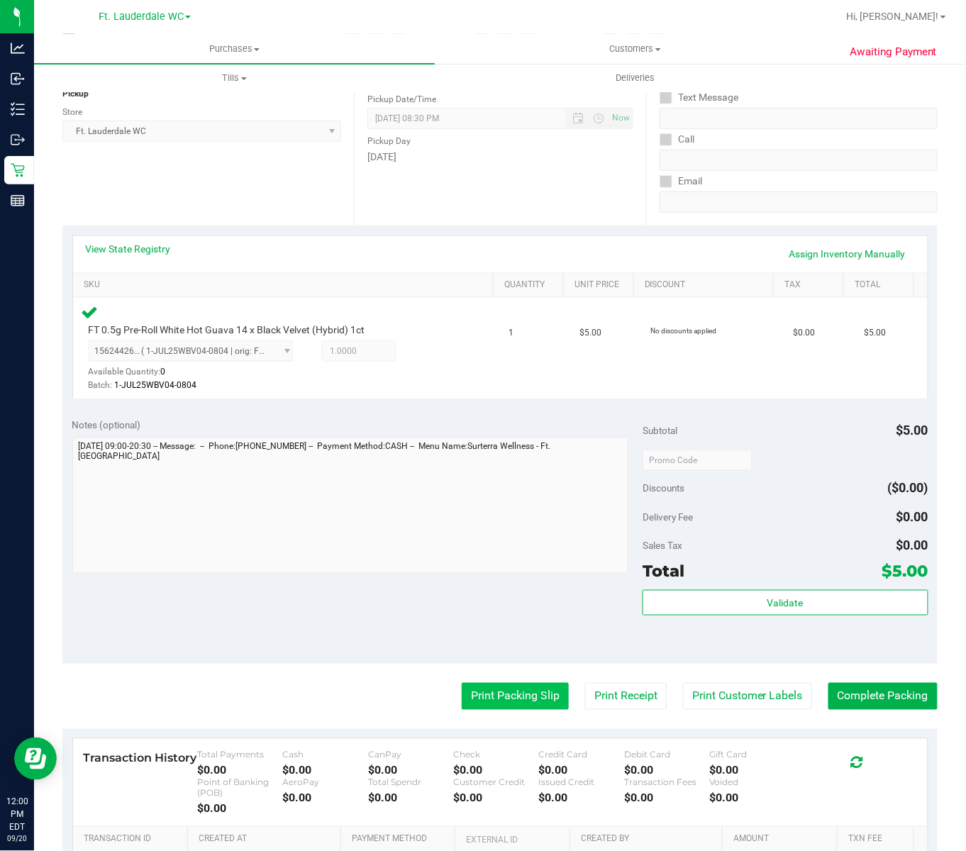
click at [503, 683] on button "Print Packing Slip" at bounding box center [515, 696] width 107 height 27
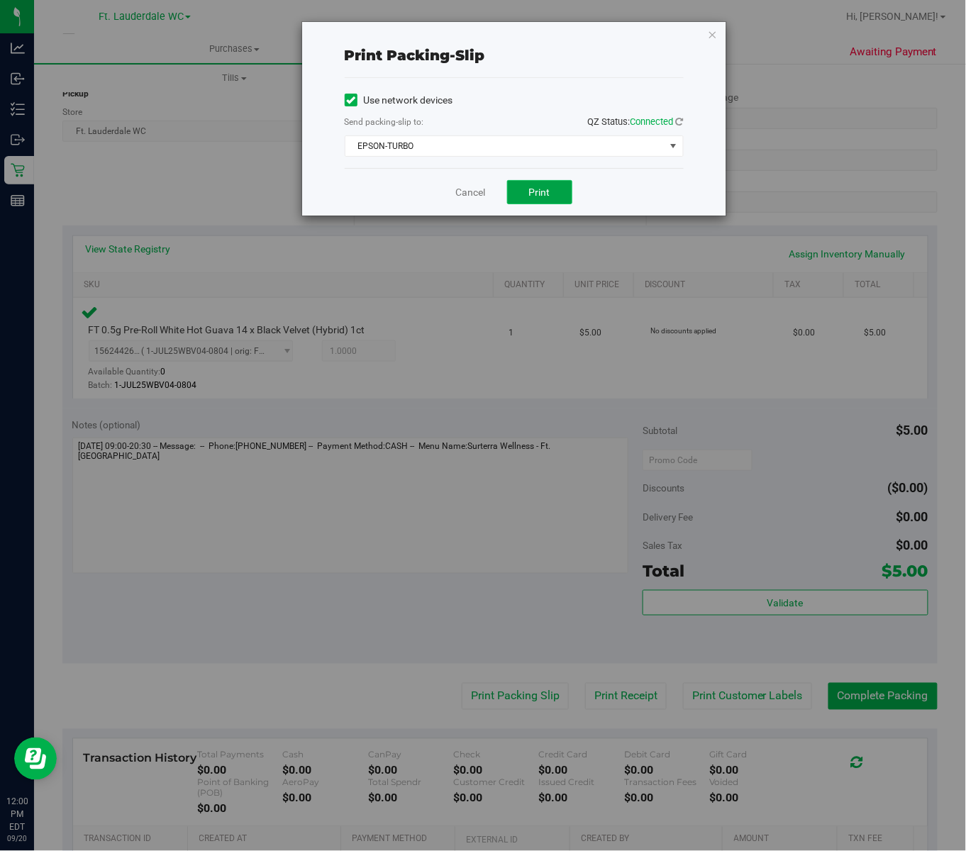
click at [540, 194] on span "Print" at bounding box center [539, 191] width 21 height 11
click at [461, 196] on link "Cancel" at bounding box center [465, 192] width 30 height 15
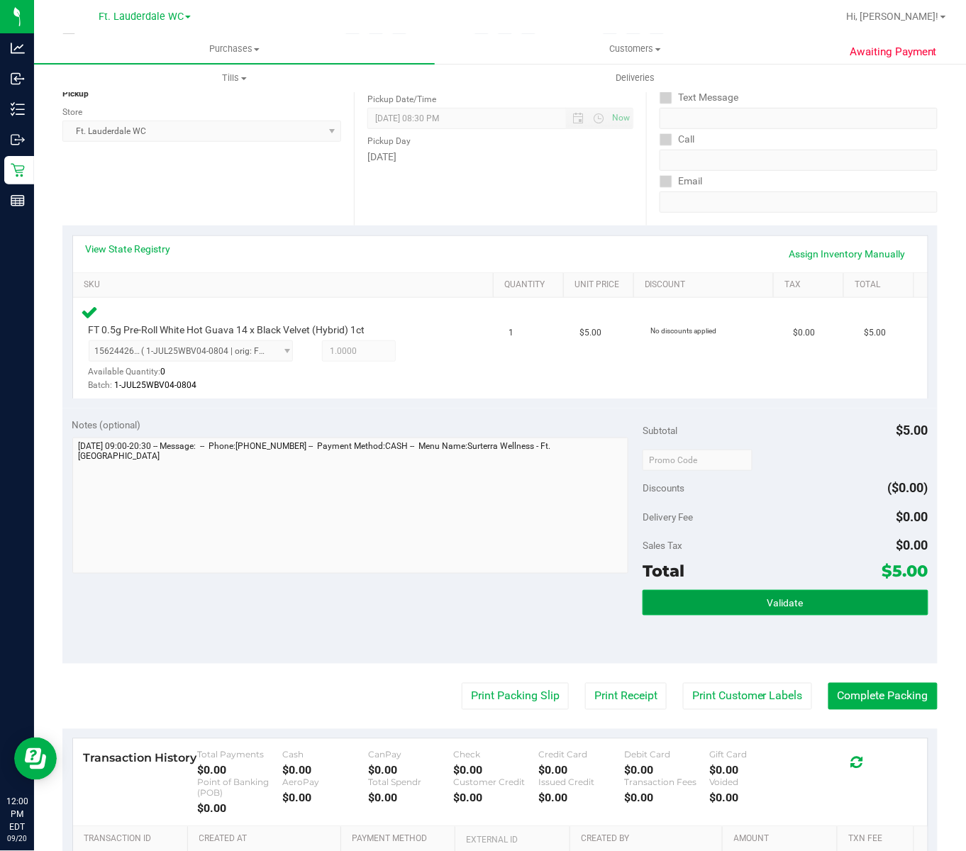
click at [704, 590] on button "Validate" at bounding box center [784, 603] width 285 height 26
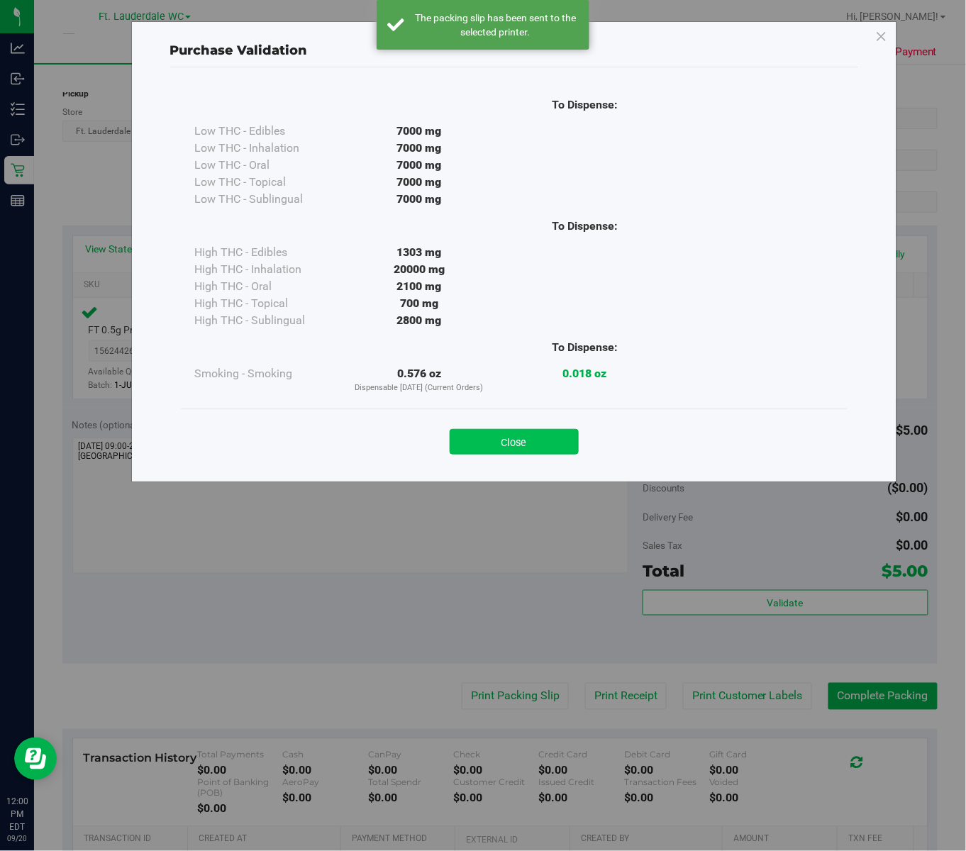
click at [483, 440] on button "Close" at bounding box center [514, 442] width 129 height 26
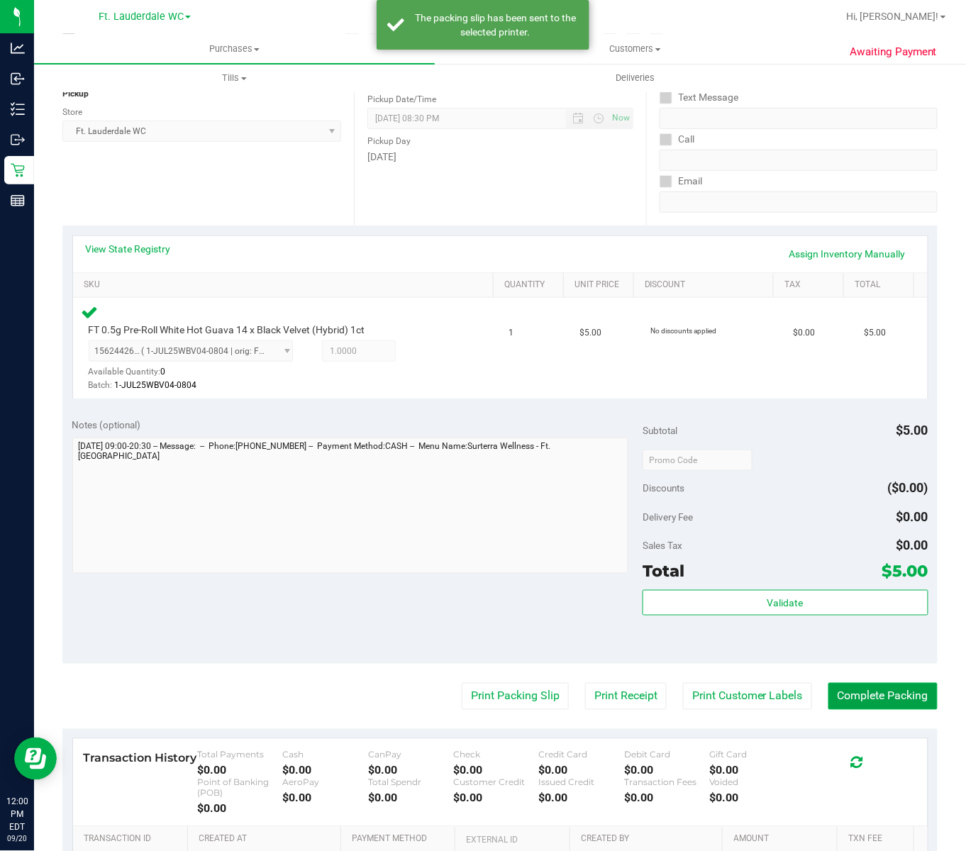
click at [883, 683] on button "Complete Packing" at bounding box center [882, 696] width 109 height 27
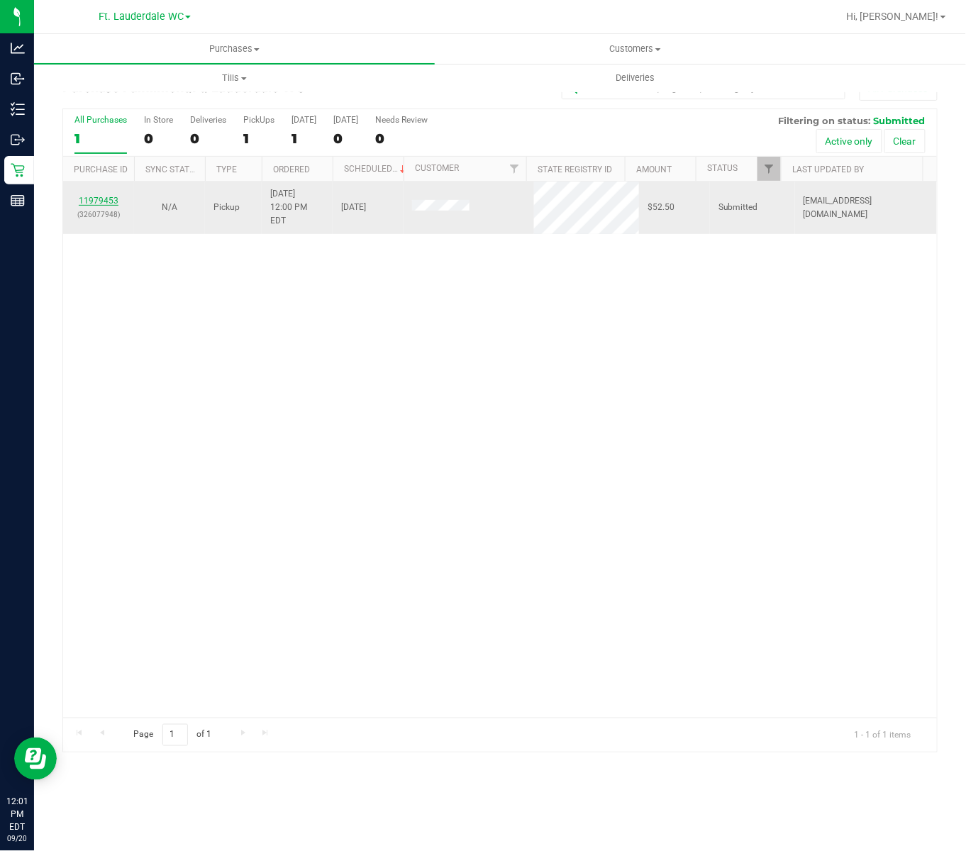
click at [105, 196] on link "11979453" at bounding box center [99, 201] width 40 height 10
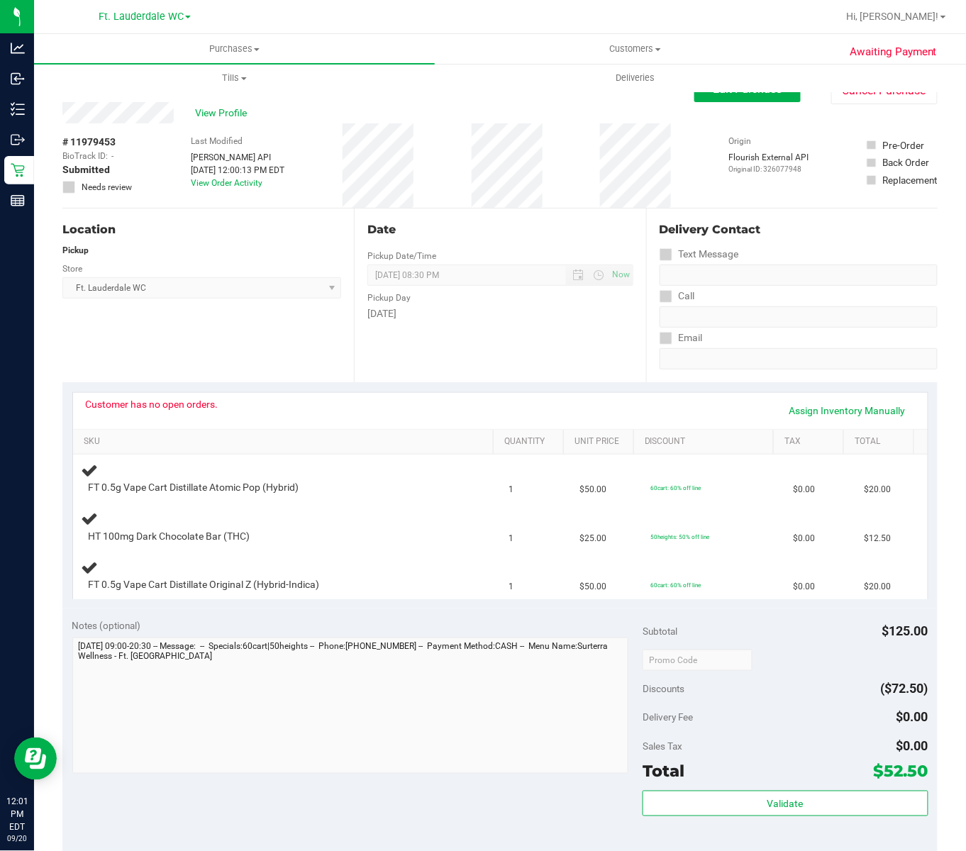
click at [842, 88] on div "Purchases Summary of purchases Fulfillment All purchases Customers All customer…" at bounding box center [517, 63] width 966 height 58
click at [843, 94] on button "Cancel Purchase" at bounding box center [884, 90] width 106 height 27
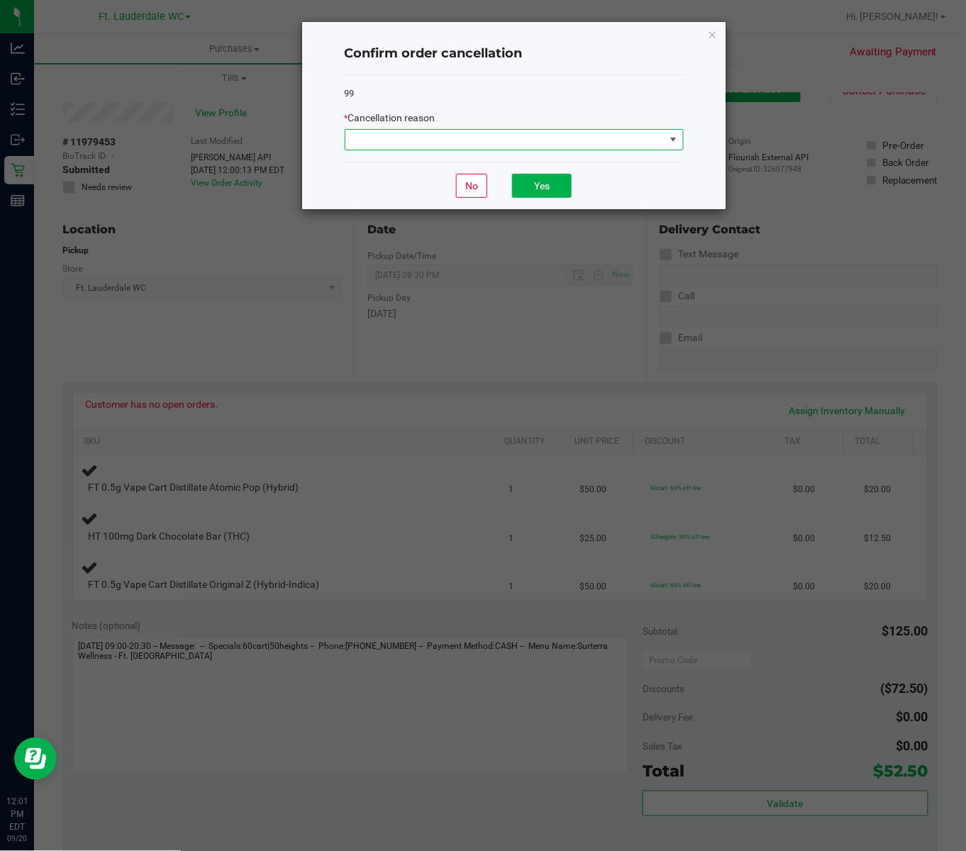
click at [563, 143] on span at bounding box center [505, 140] width 320 height 20
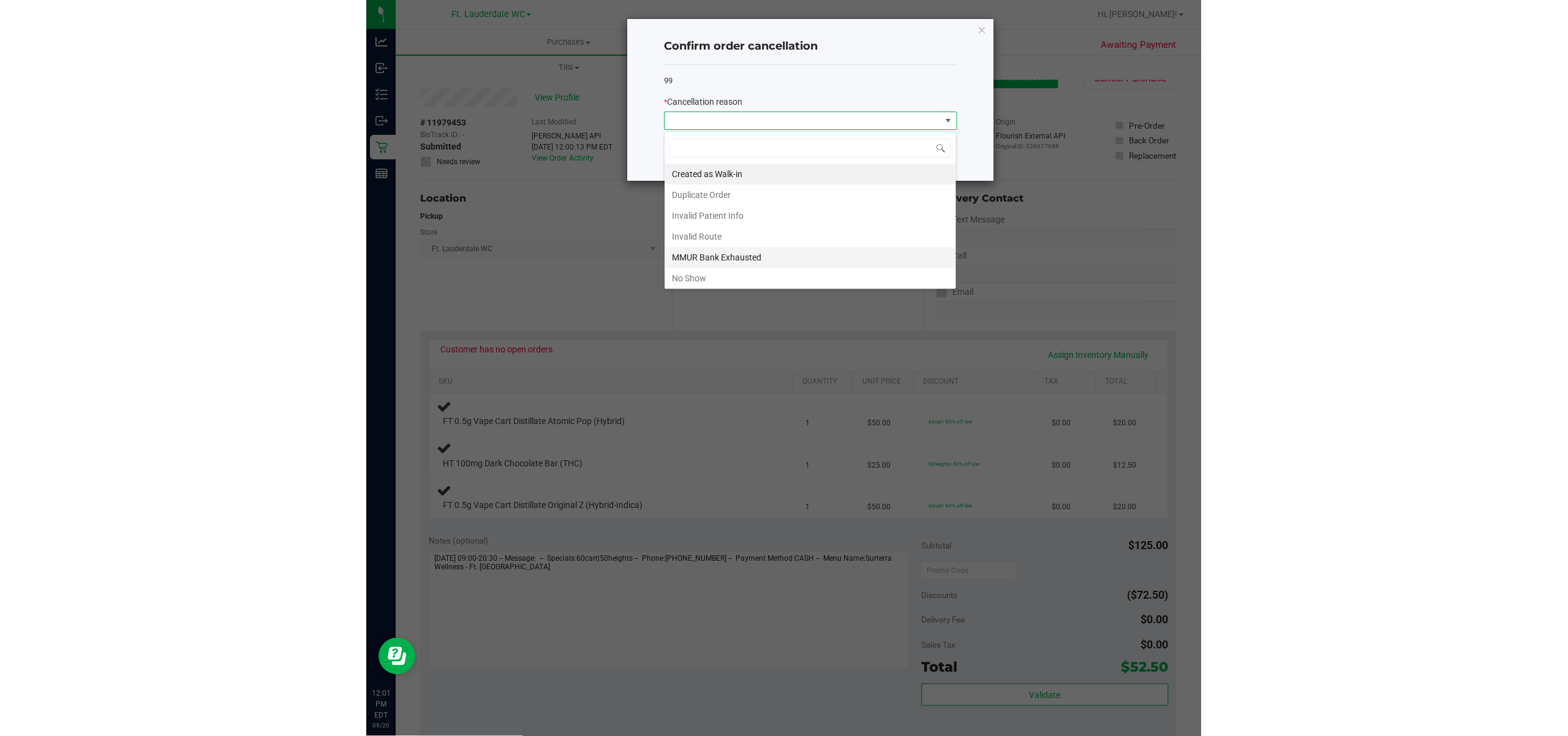
scroll to position [18, 292]
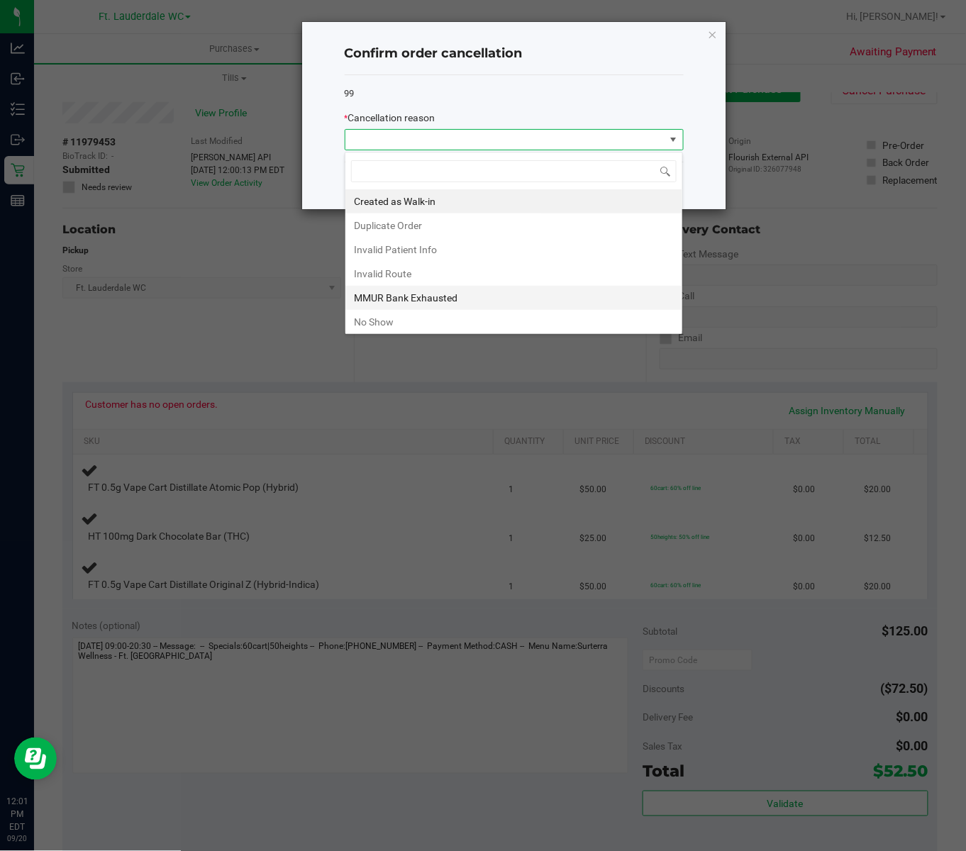
click at [528, 304] on li "MMUR Bank Exhausted" at bounding box center [513, 298] width 337 height 24
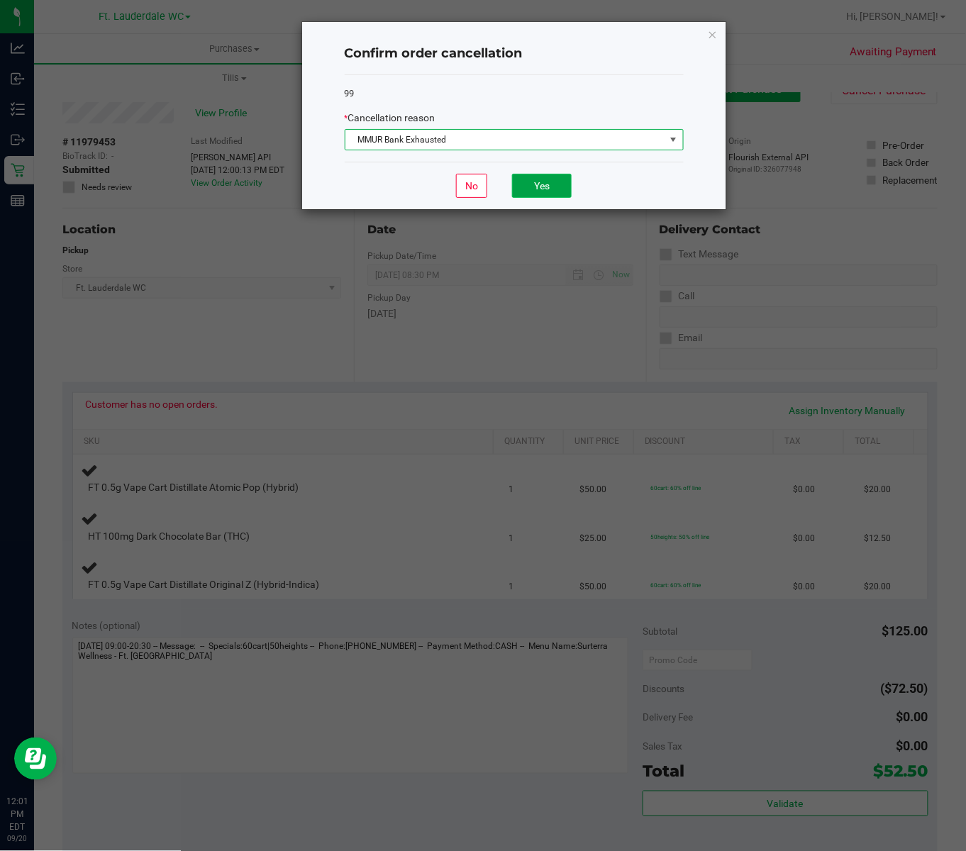
click at [545, 184] on button "Yes" at bounding box center [542, 186] width 60 height 24
